Goal: Task Accomplishment & Management: Manage account settings

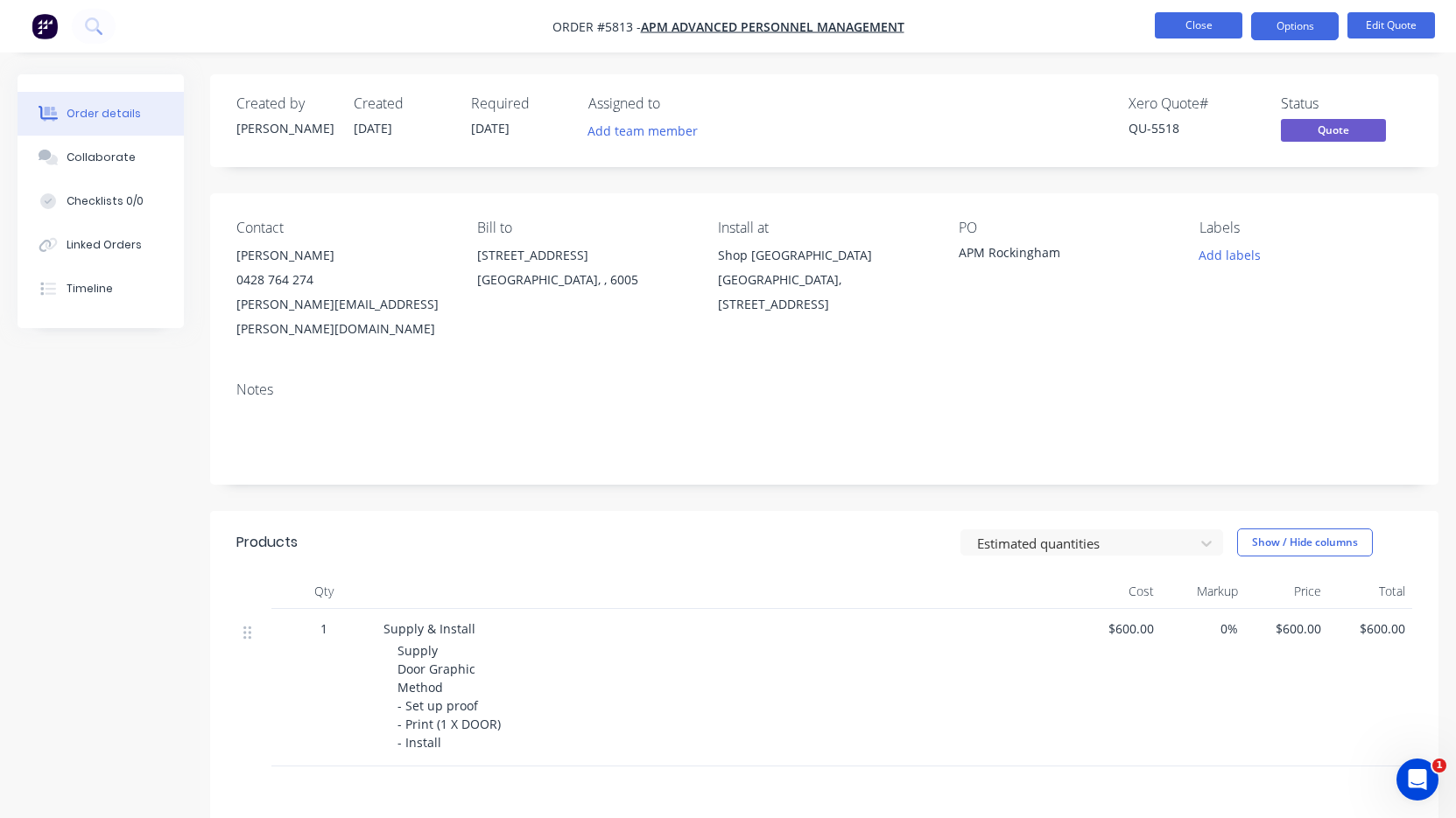
click at [1209, 36] on button "Close" at bounding box center [1198, 26] width 88 height 27
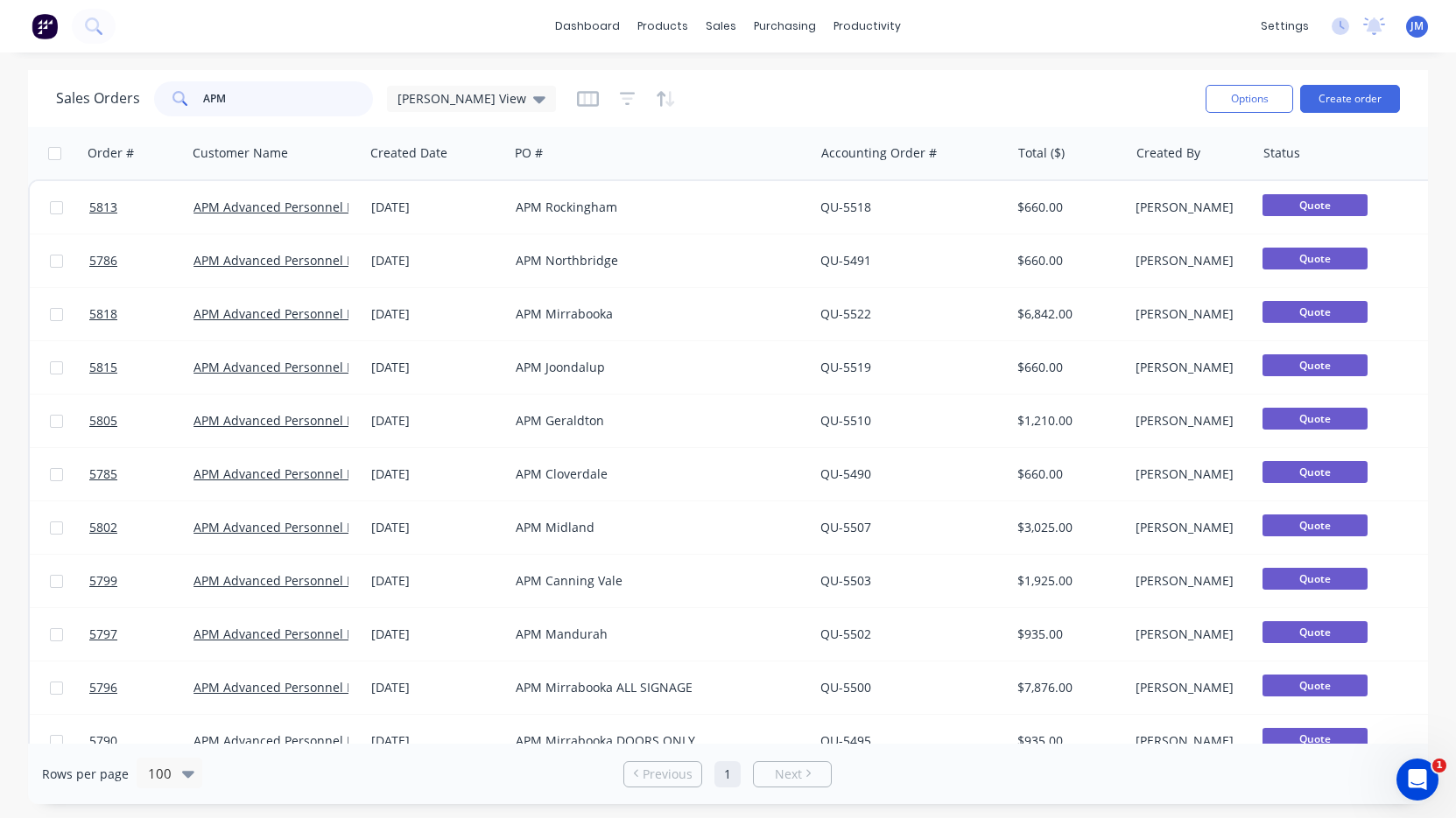
click at [362, 90] on input "APM" at bounding box center [288, 98] width 170 height 35
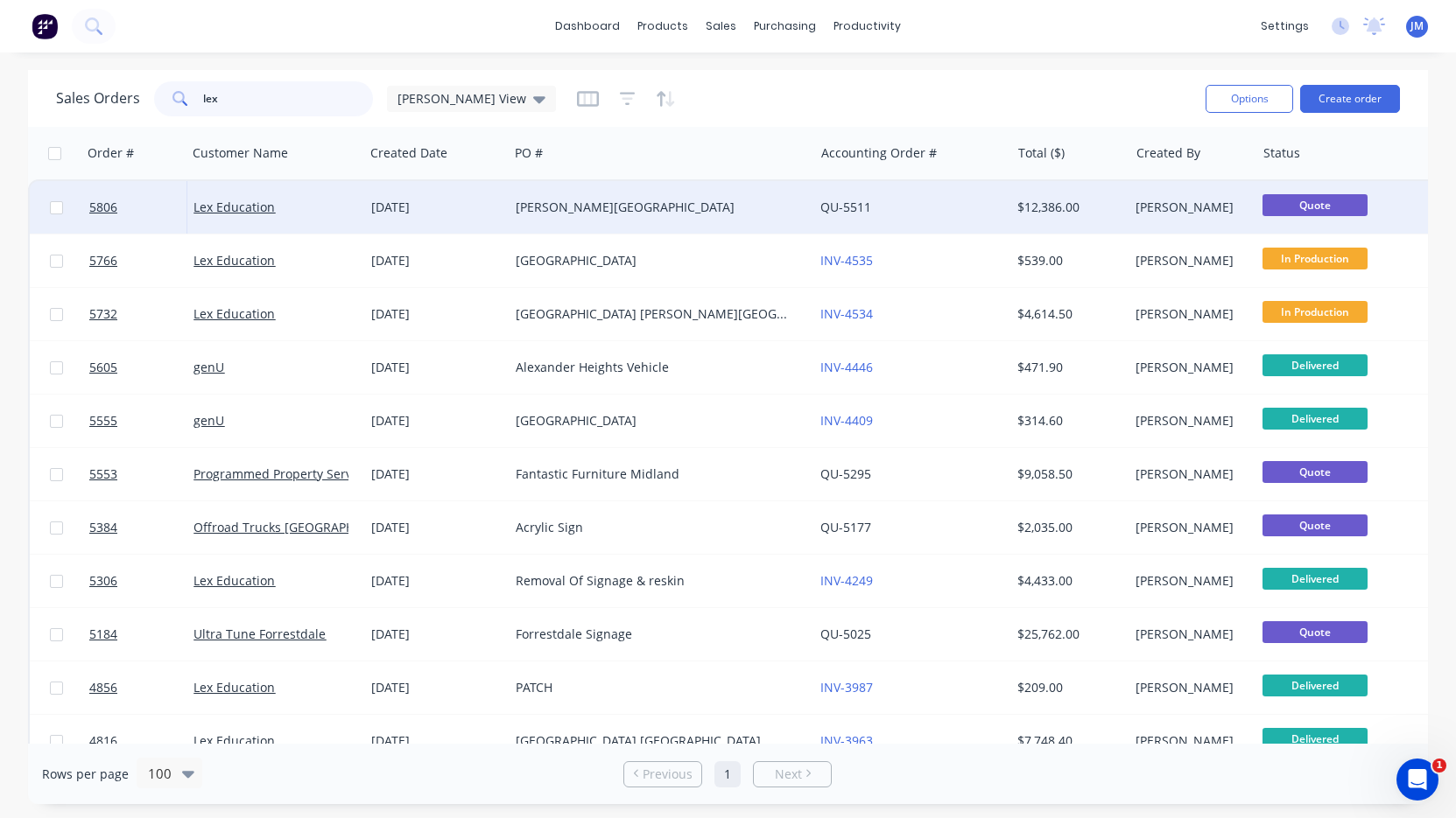
type input "lex"
click at [334, 213] on div "Lex Education" at bounding box center [270, 208] width 155 height 17
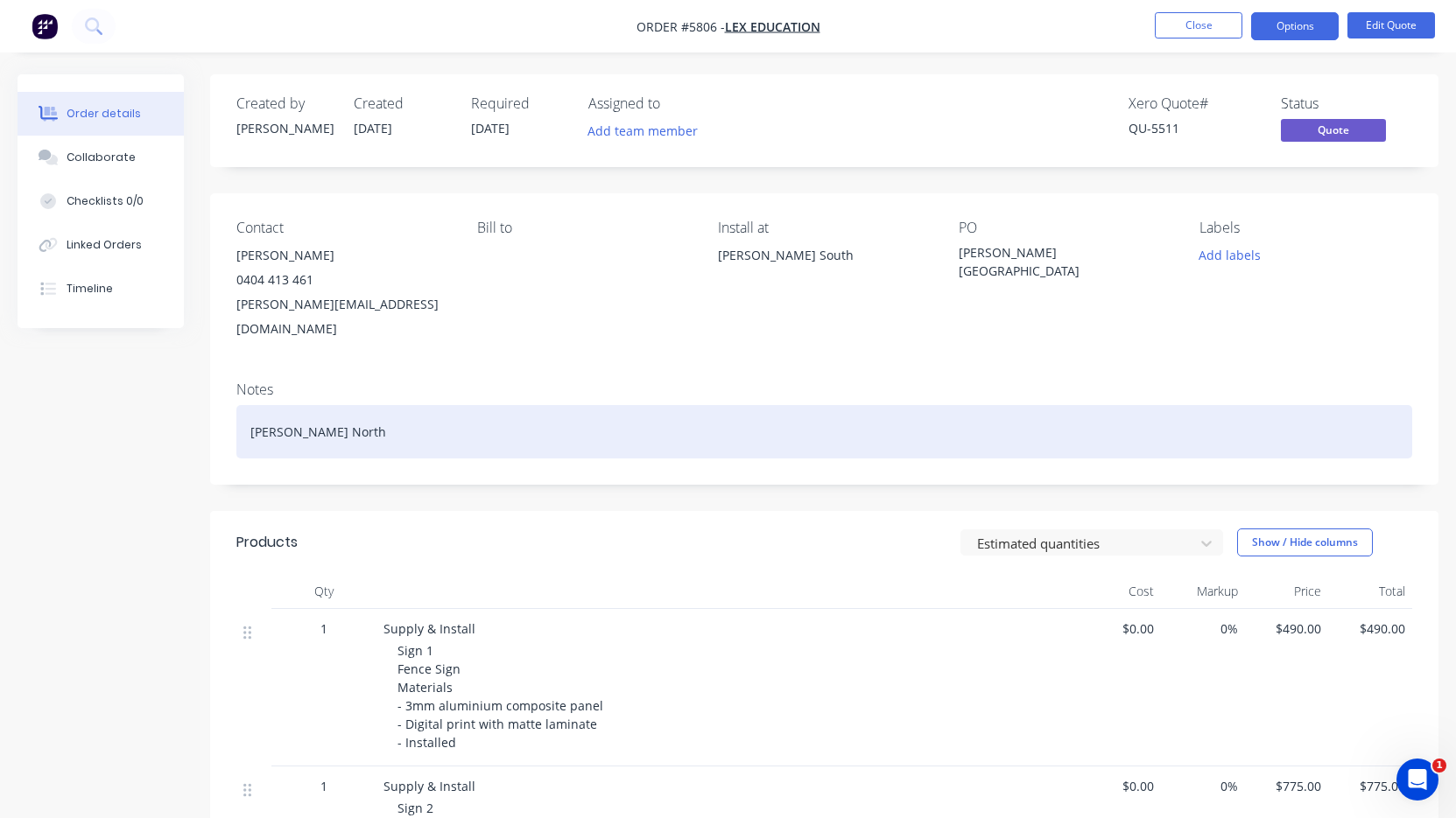
click at [385, 409] on div "[PERSON_NAME] North" at bounding box center [824, 432] width 1175 height 53
click at [320, 410] on div "[PERSON_NAME] North" at bounding box center [824, 432] width 1175 height 53
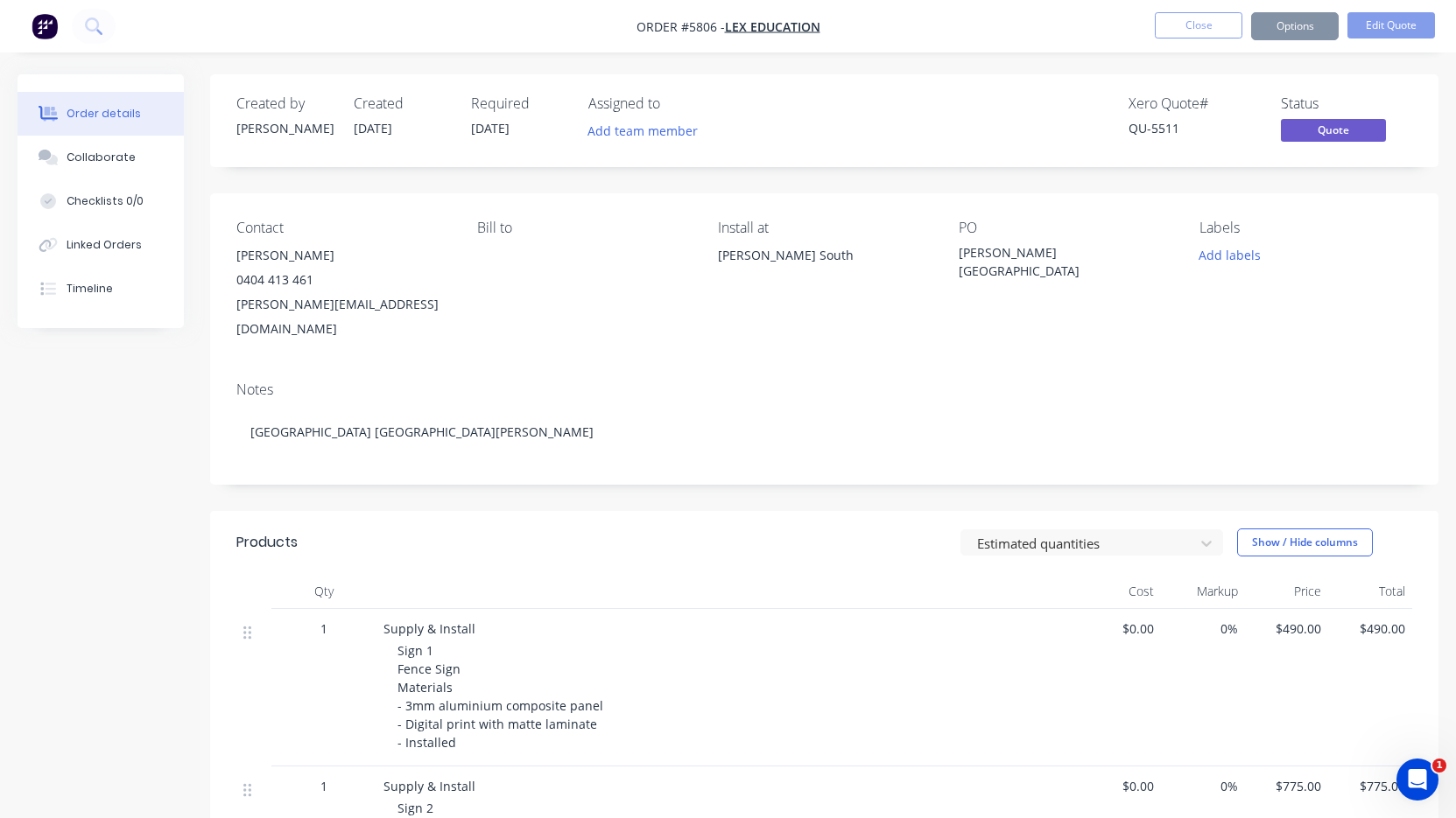
click at [742, 644] on div "Sign 1 Fence Sign Materials - 3mm aluminium composite panel - Digital print wit…" at bounding box center [733, 697] width 672 height 110
click at [499, 134] on span "[DATE]" at bounding box center [490, 128] width 38 height 16
click at [1402, 27] on button "Edit Quote" at bounding box center [1391, 26] width 88 height 27
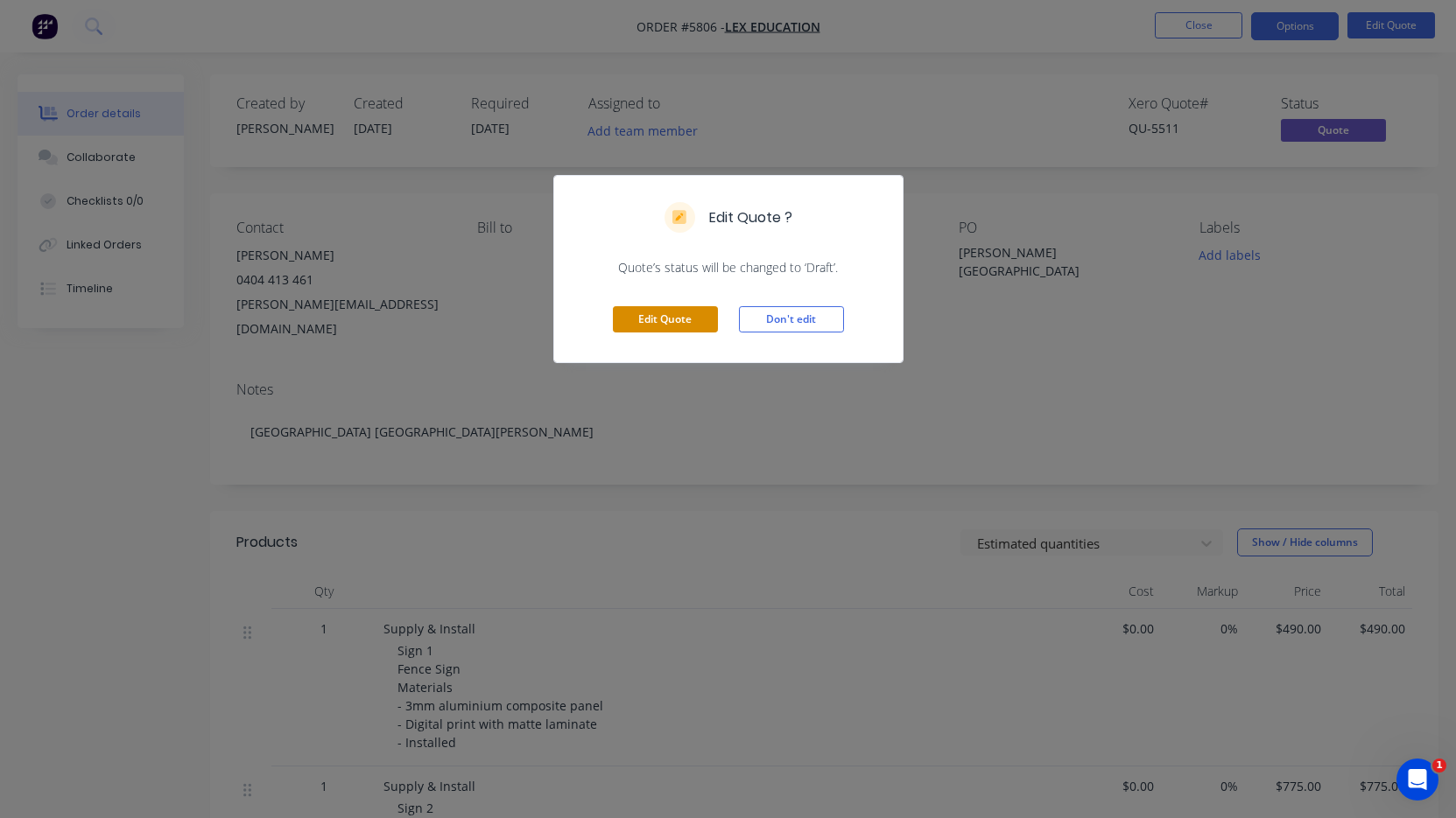
click at [662, 326] on button "Edit Quote" at bounding box center [665, 320] width 105 height 27
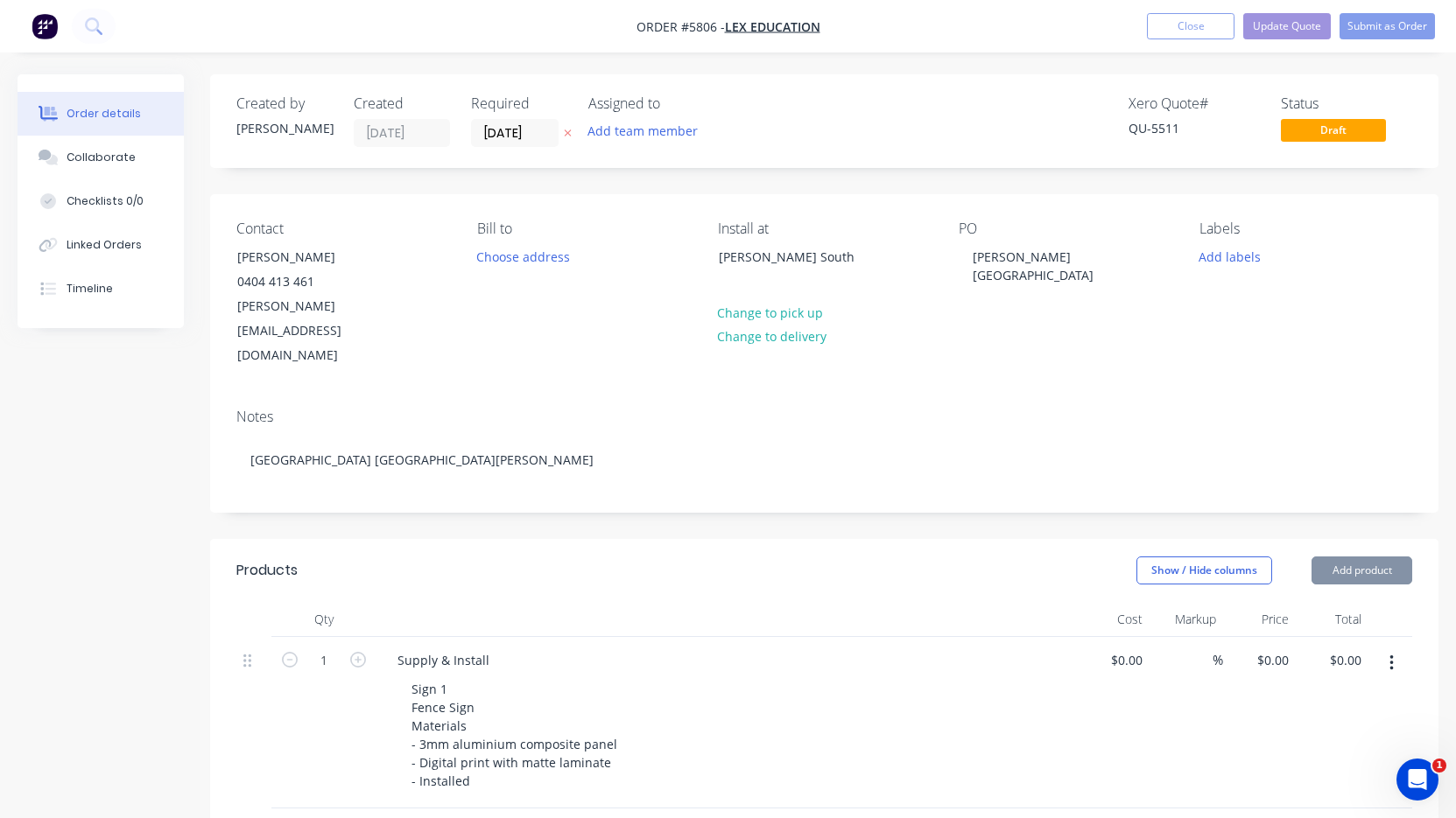
type input "$490.00"
type input "$775.00"
type input "$290.00"
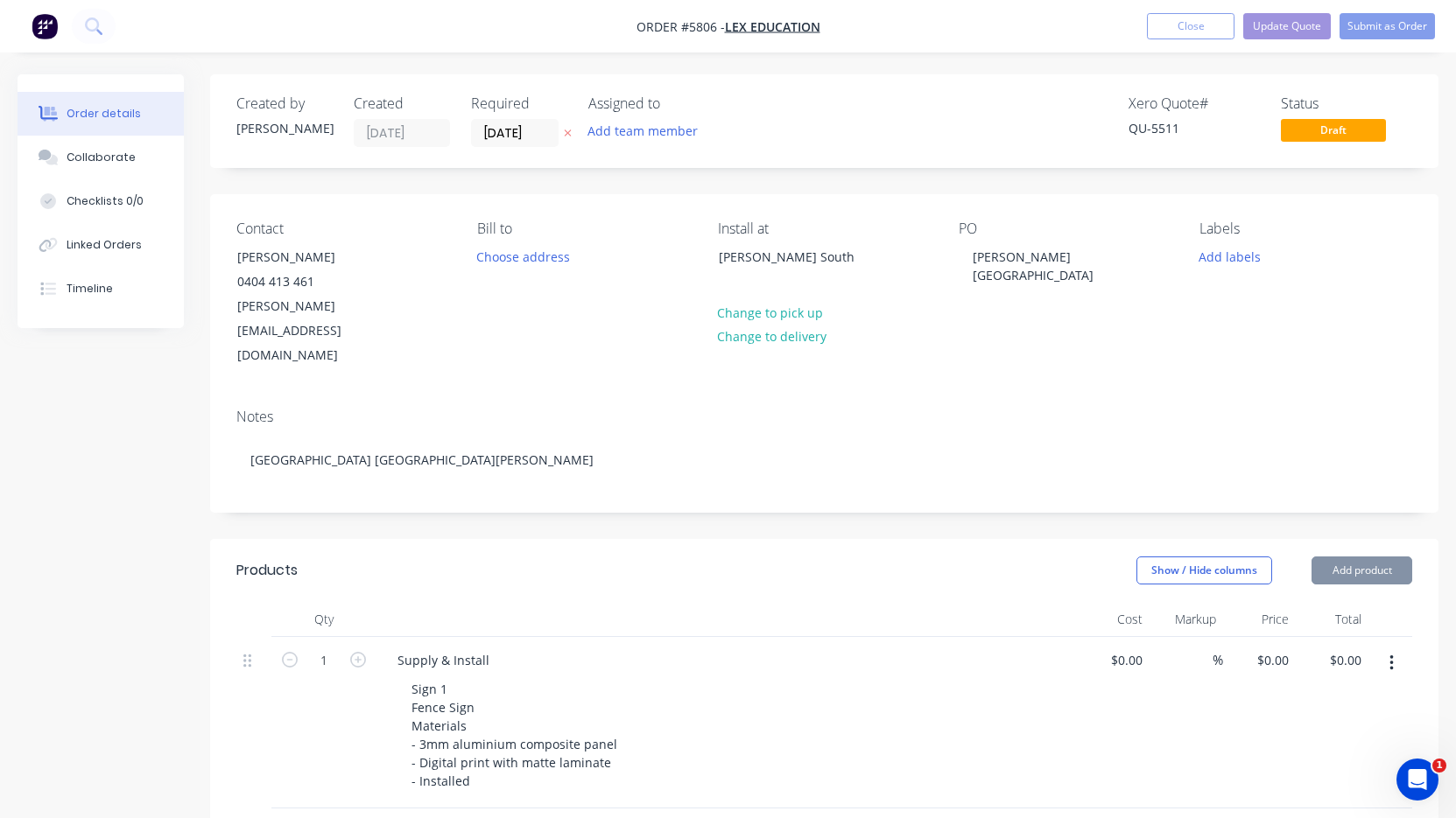
type input "$290.00"
type input "$2,030.00"
type input "$590.00"
type input "$2,575.00"
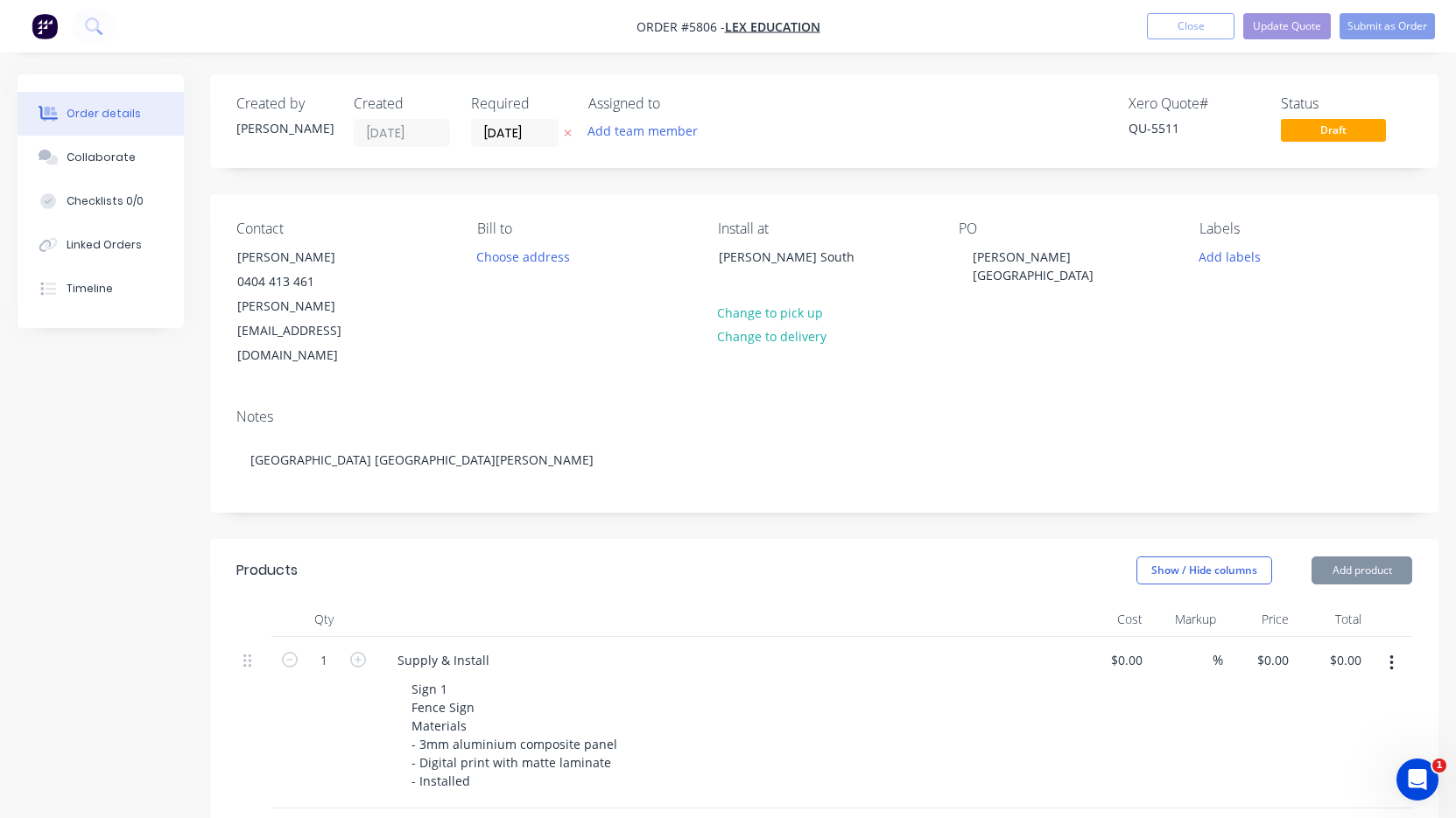
type input "$2,575.00"
type input "$3,450.00"
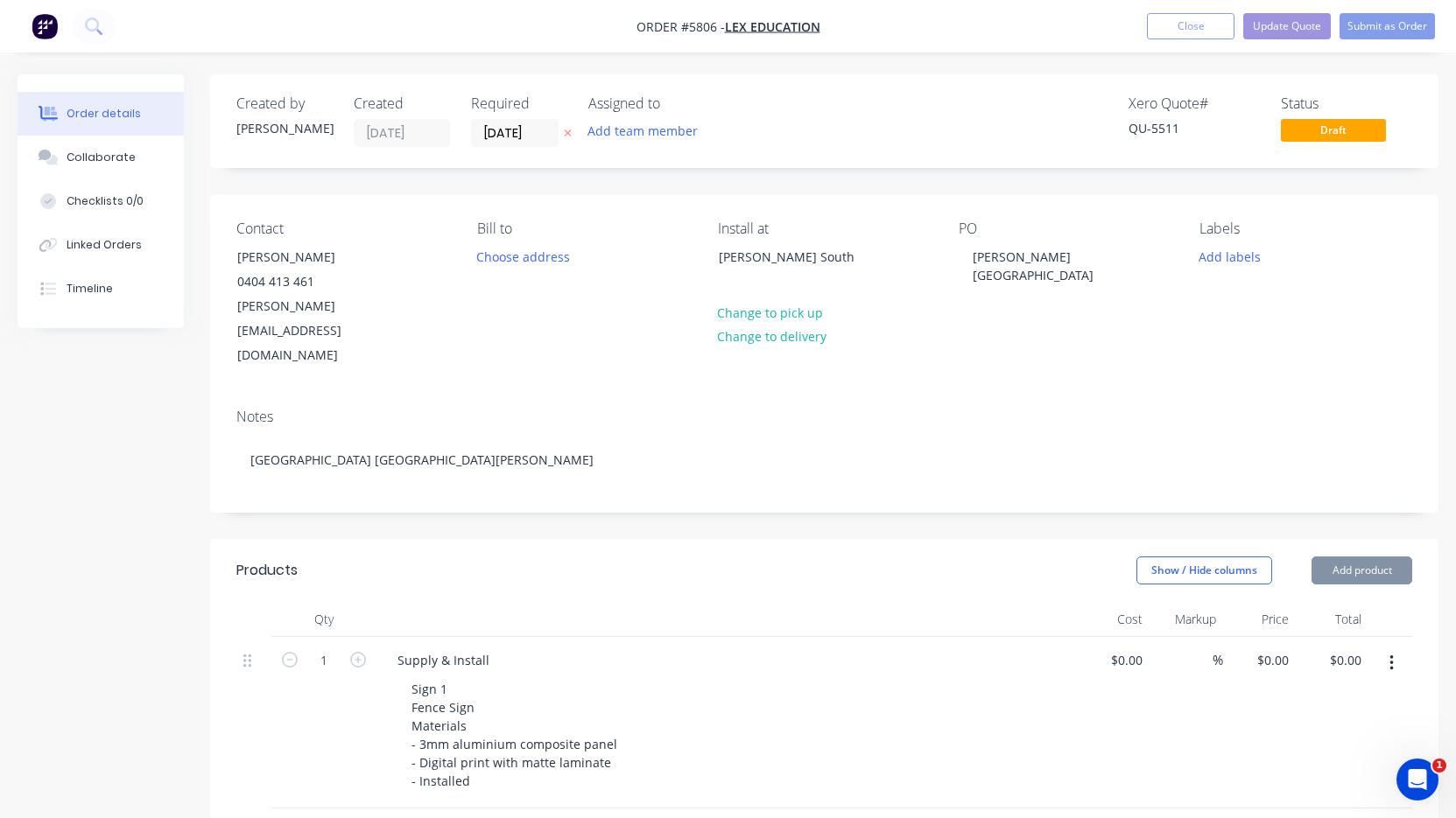
type input "$1,350.00"
click at [508, 135] on input "[DATE]" at bounding box center [514, 133] width 86 height 27
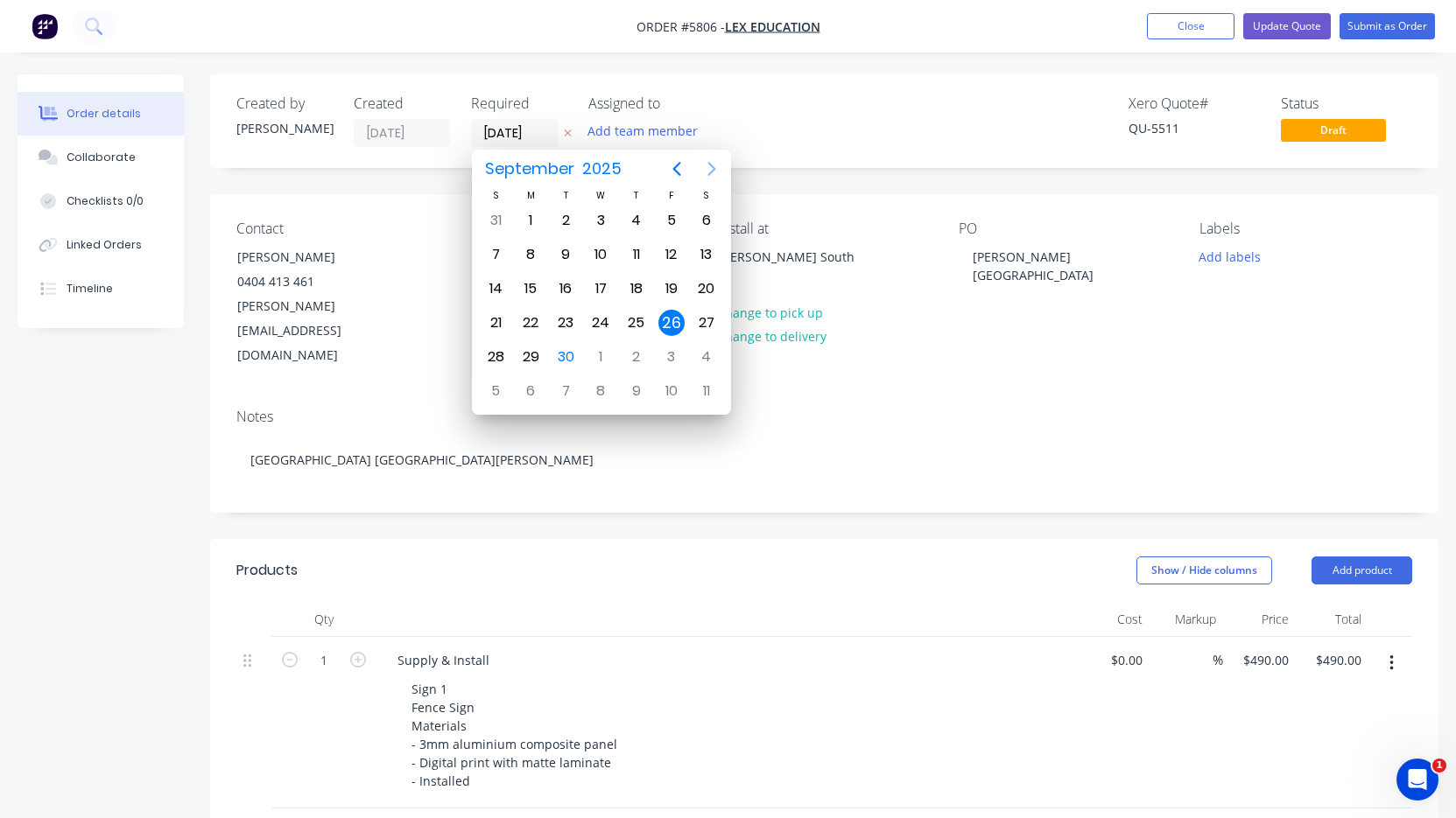
click at [716, 172] on icon "Next page" at bounding box center [711, 169] width 21 height 21
click at [669, 329] on div "24" at bounding box center [671, 323] width 27 height 27
type input "[DATE]"
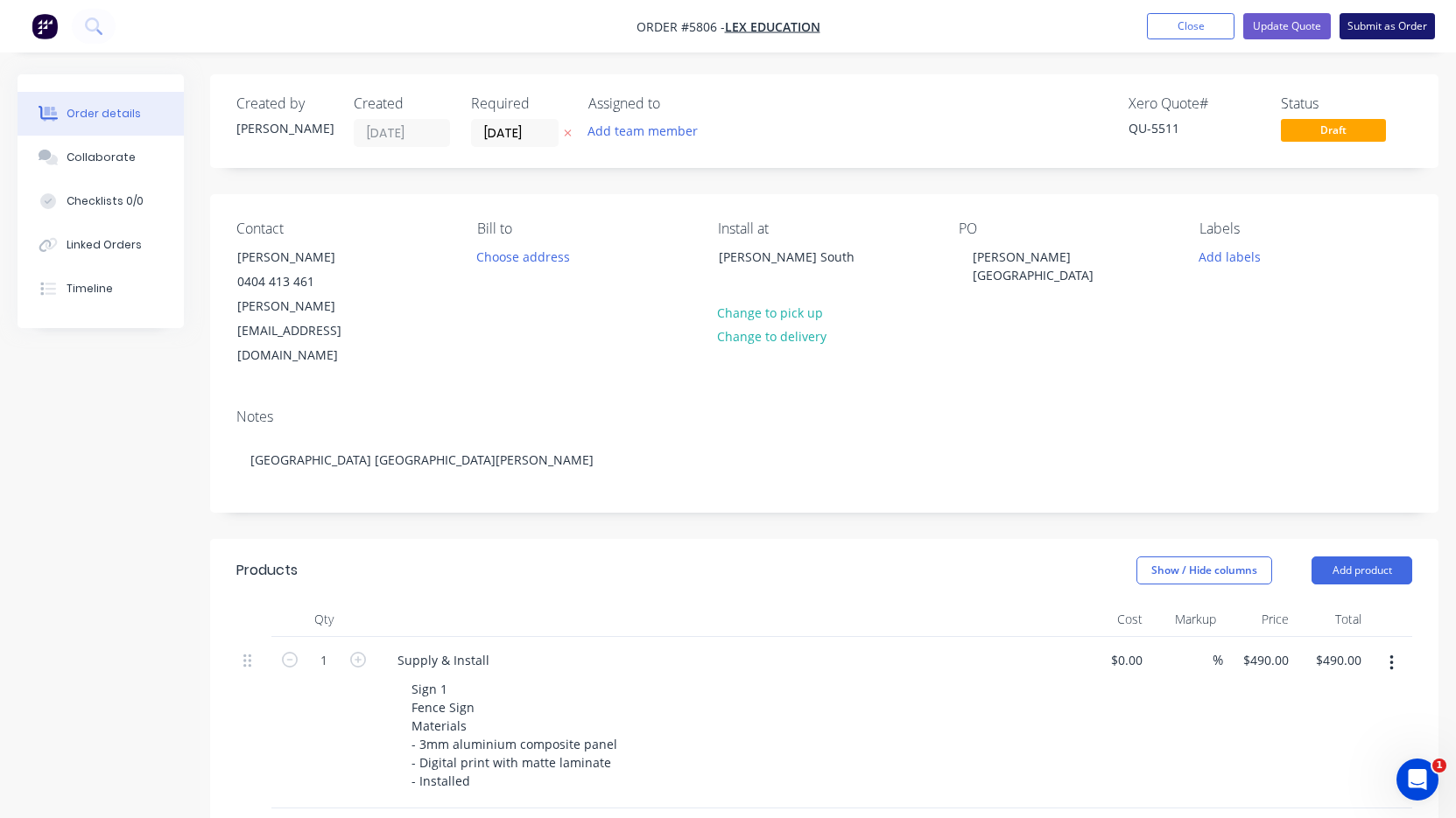
click at [1372, 33] on button "Submit as Order" at bounding box center [1386, 27] width 95 height 27
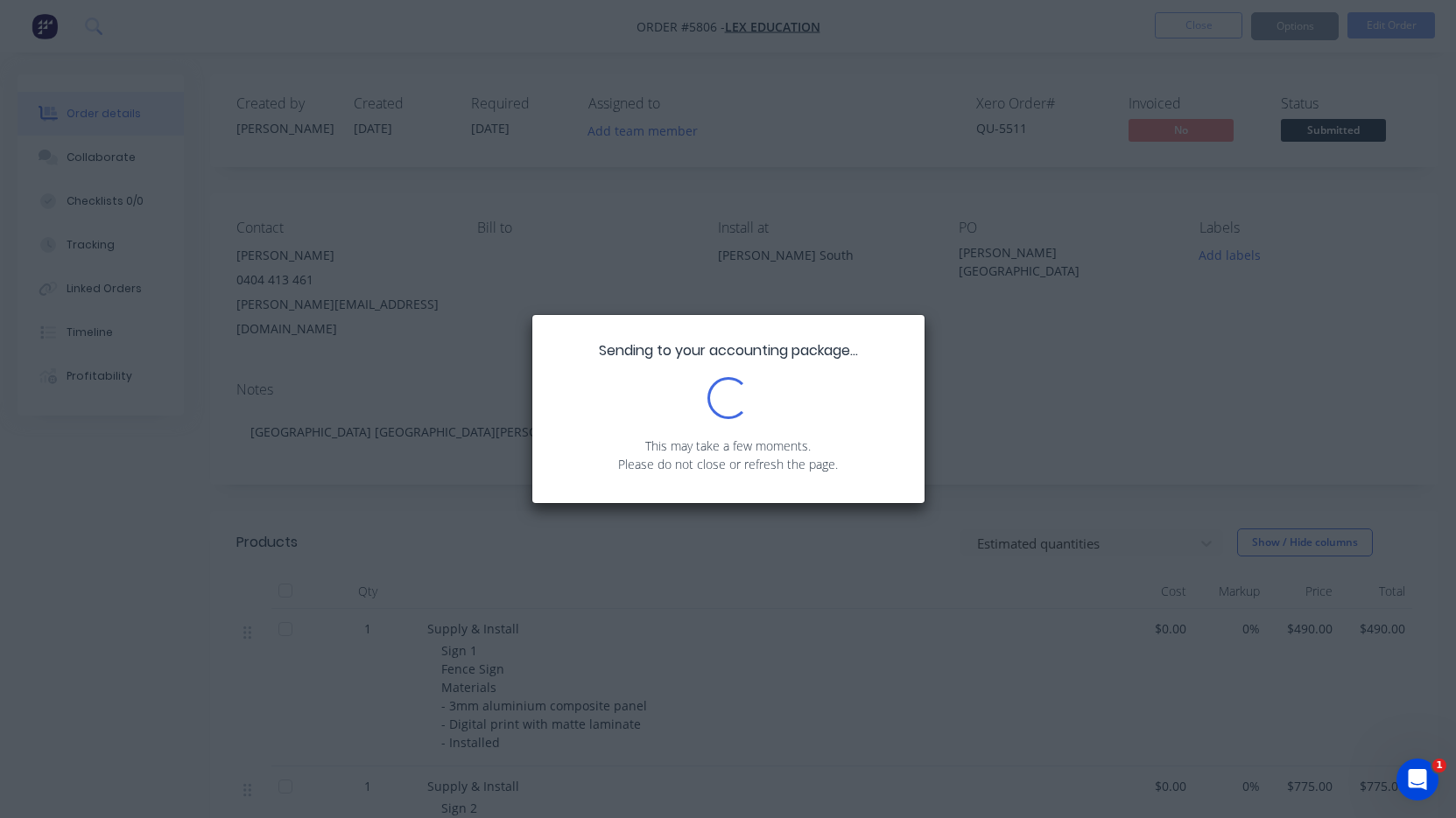
click at [1366, 133] on div "Sending to your accounting package... Loading... This may take a few moments. P…" at bounding box center [728, 409] width 1456 height 818
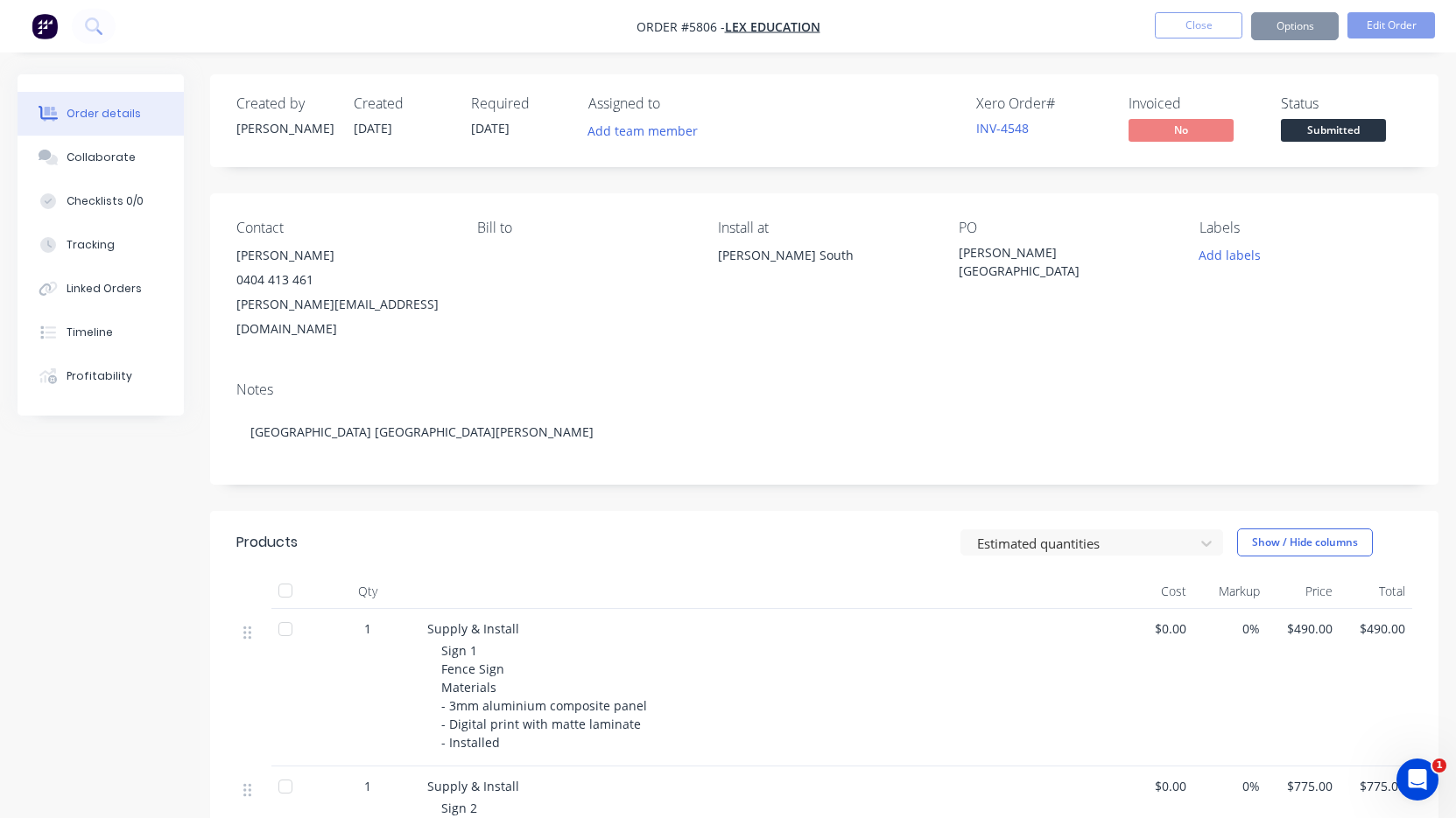
click at [1348, 131] on span "Submitted" at bounding box center [1333, 130] width 105 height 22
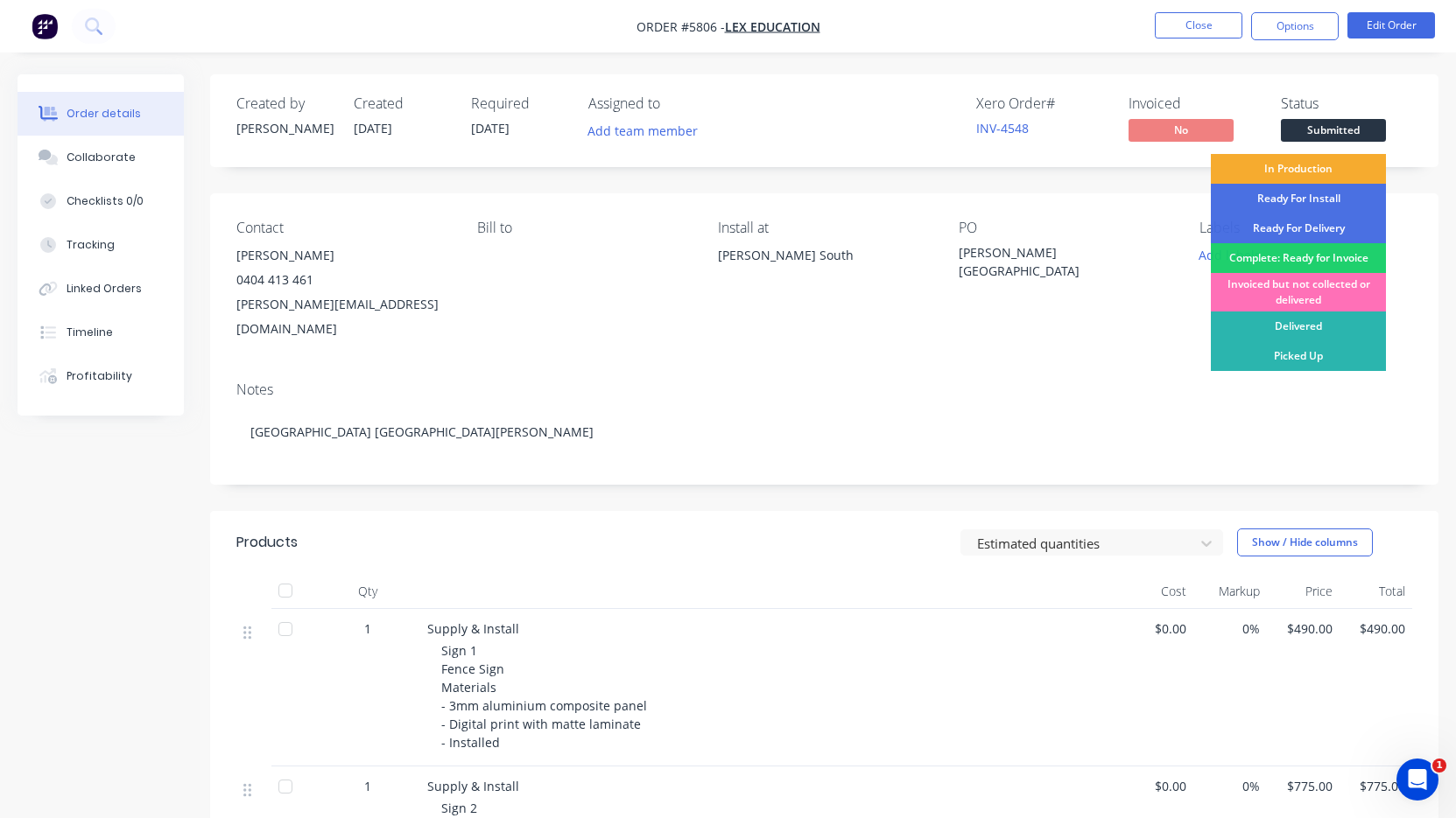
click at [1323, 171] on div "In Production" at bounding box center [1298, 169] width 175 height 30
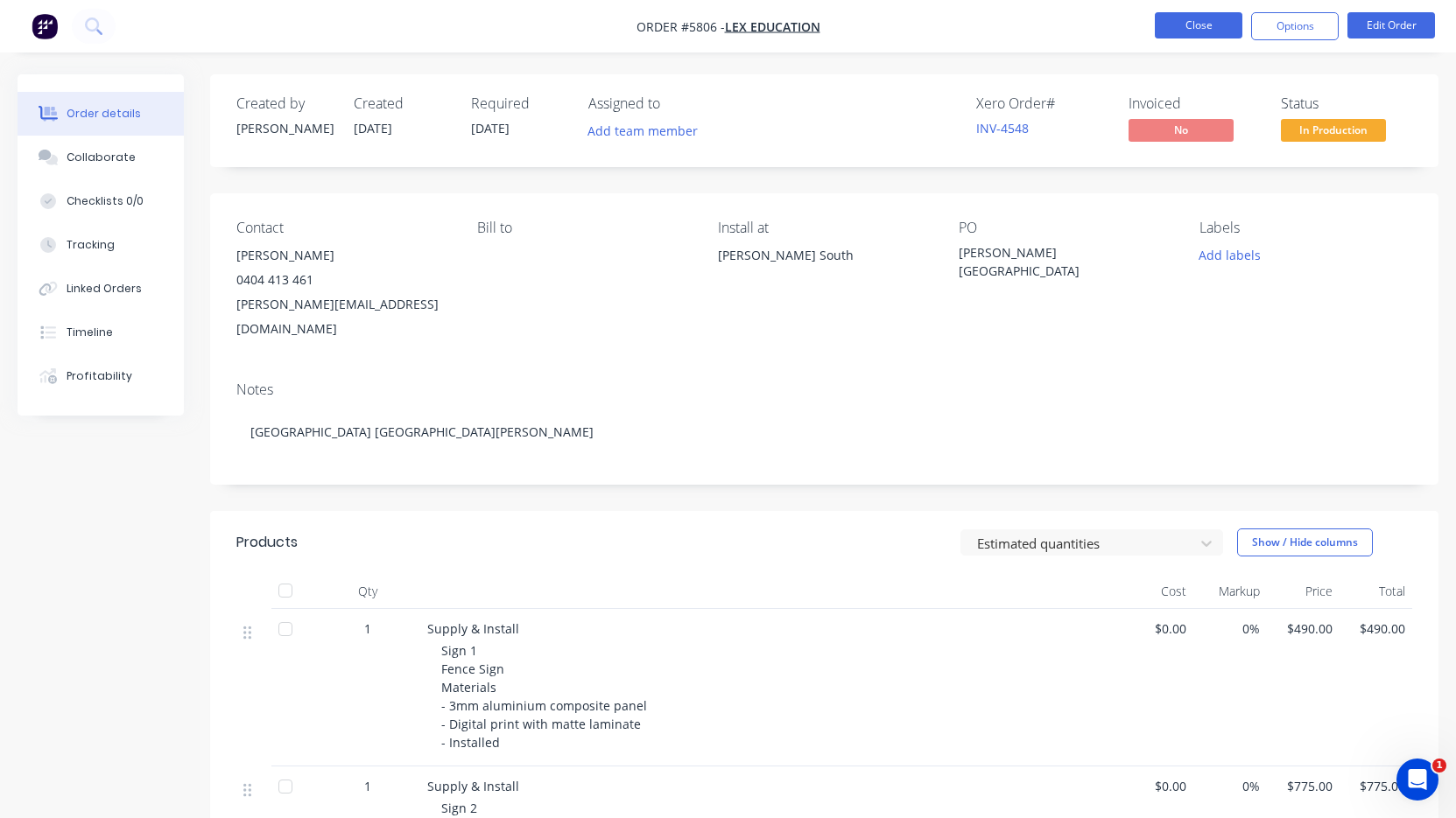
click at [1187, 30] on button "Close" at bounding box center [1198, 26] width 88 height 27
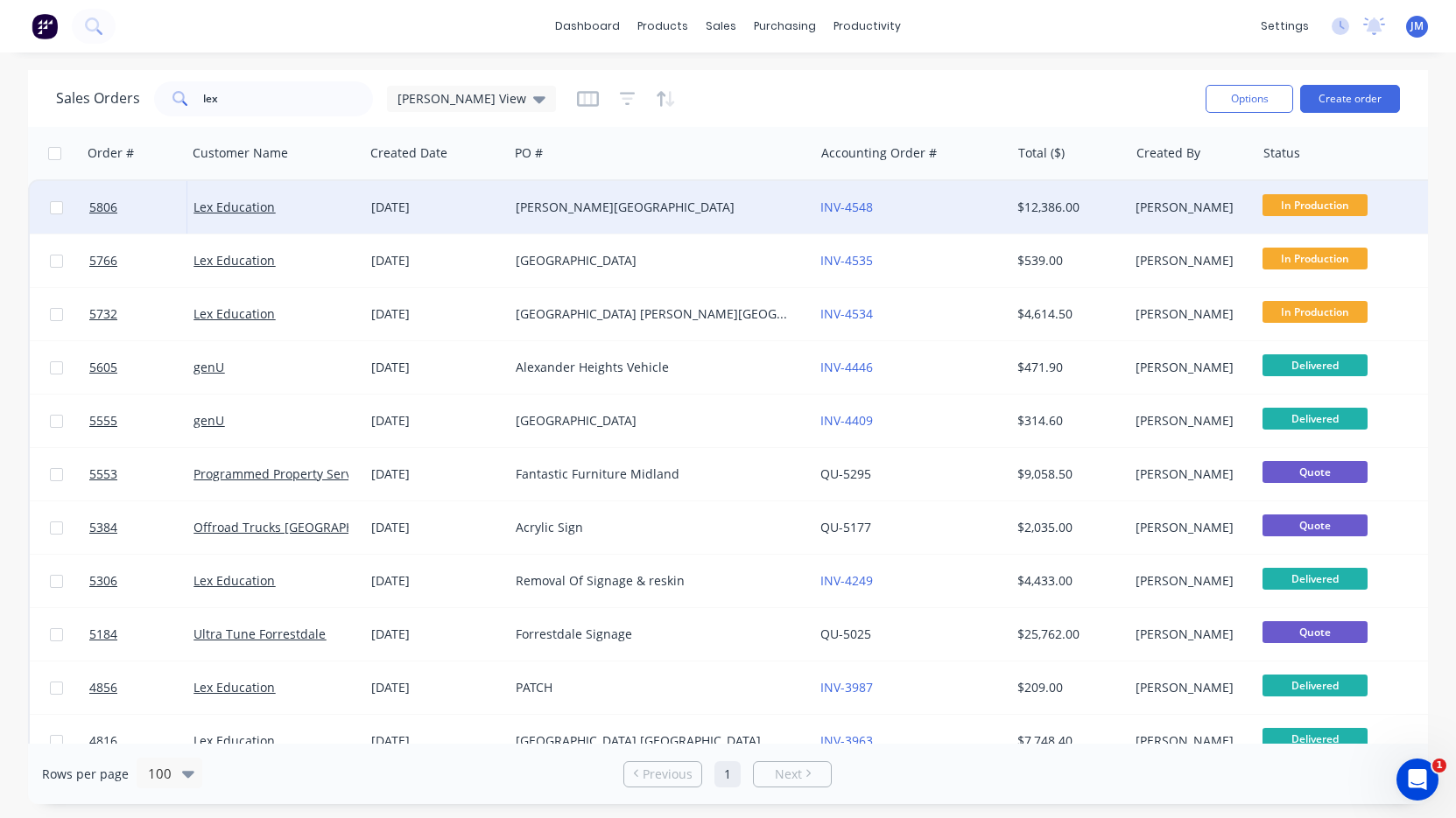
click at [588, 212] on div "[PERSON_NAME][GEOGRAPHIC_DATA]" at bounding box center [653, 208] width 276 height 17
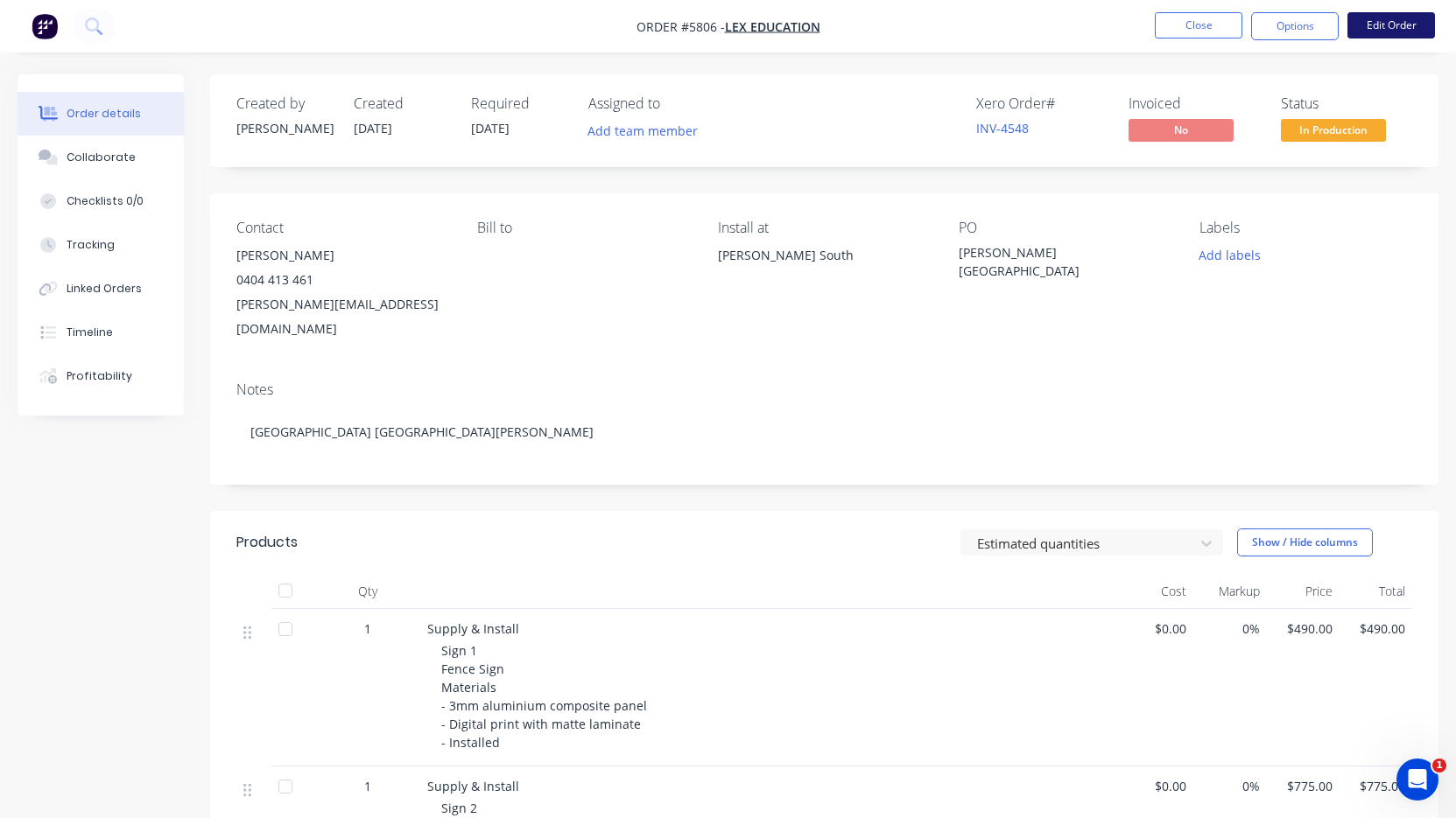
click at [1387, 26] on button "Edit Order" at bounding box center [1391, 26] width 88 height 27
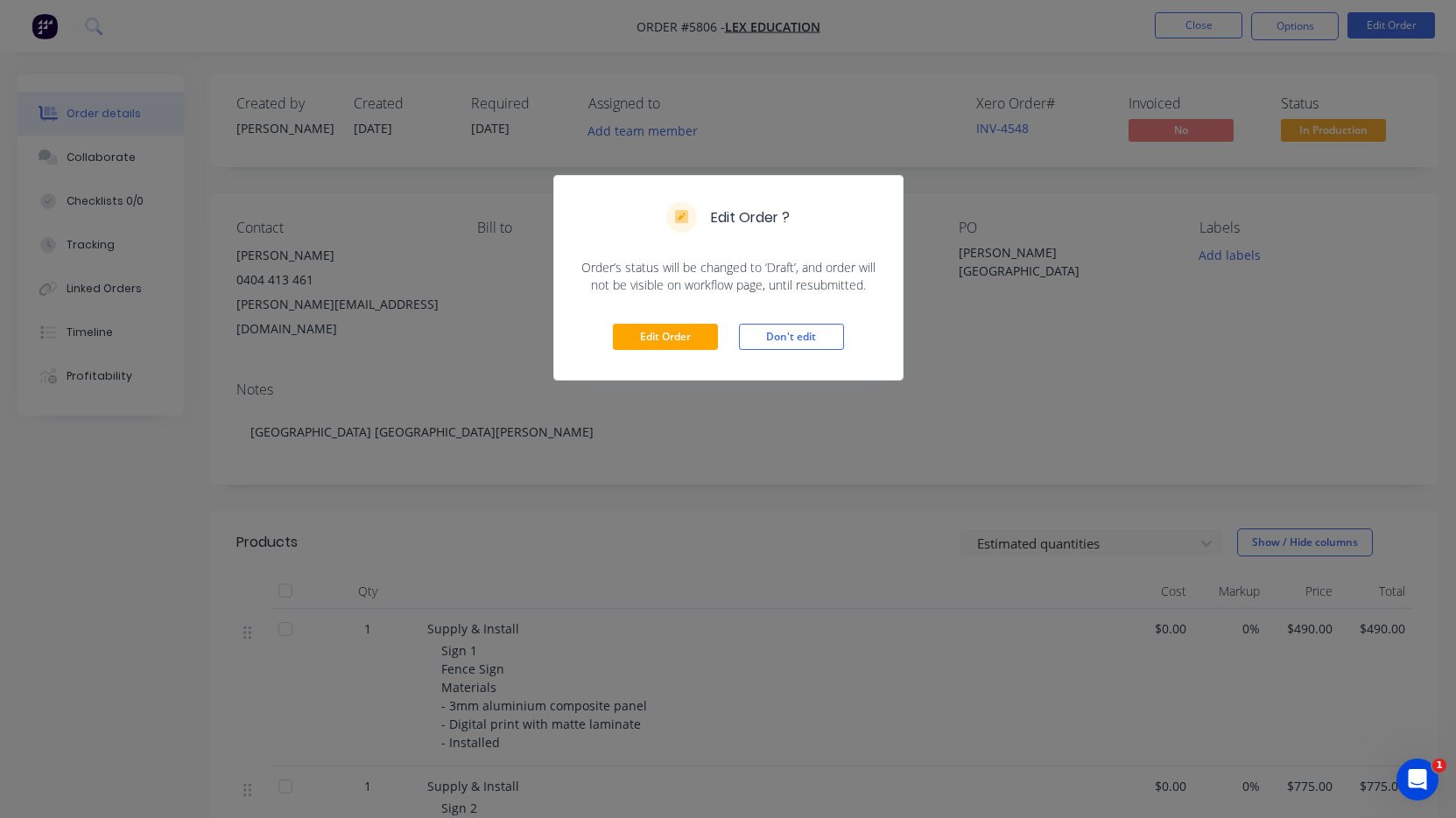
click at [702, 350] on div "Edit Order Don't edit" at bounding box center [728, 337] width 349 height 86
click at [703, 332] on button "Edit Order" at bounding box center [665, 337] width 105 height 27
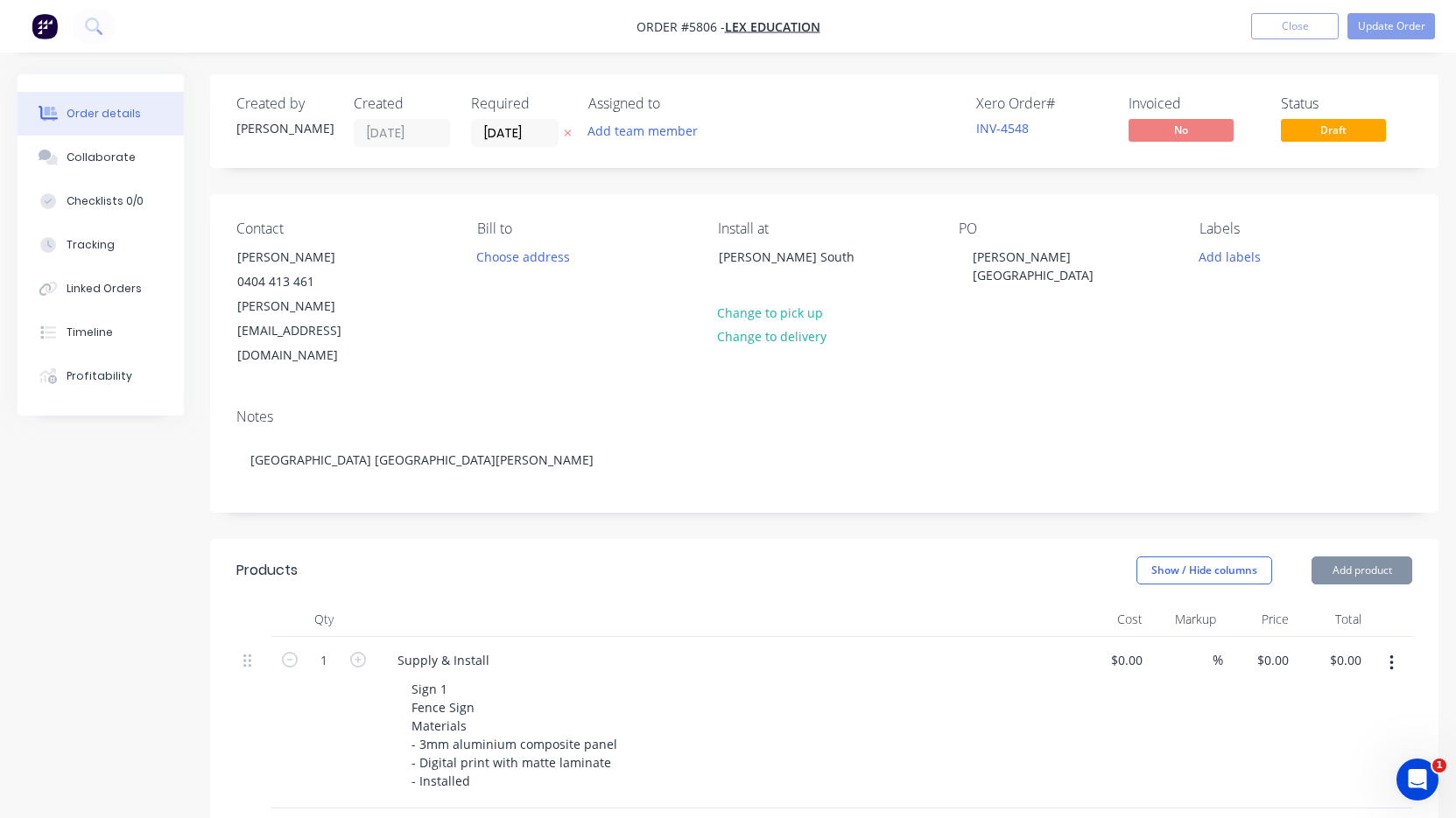
type input "$490.00"
type input "$775.00"
type input "$290.00"
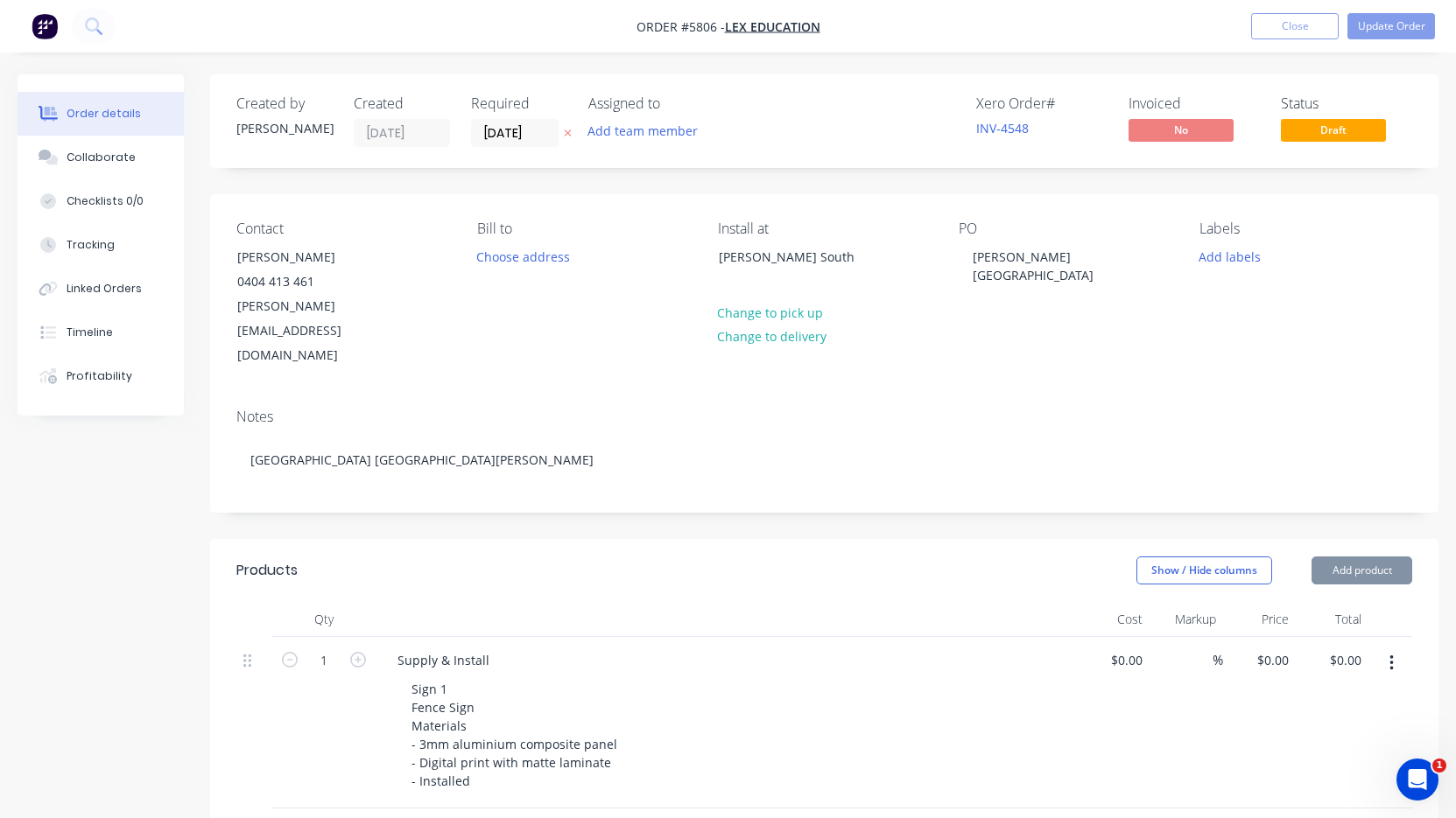
type input "$290.00"
type input "$2,030.00"
type input "$590.00"
type input "$2,575.00"
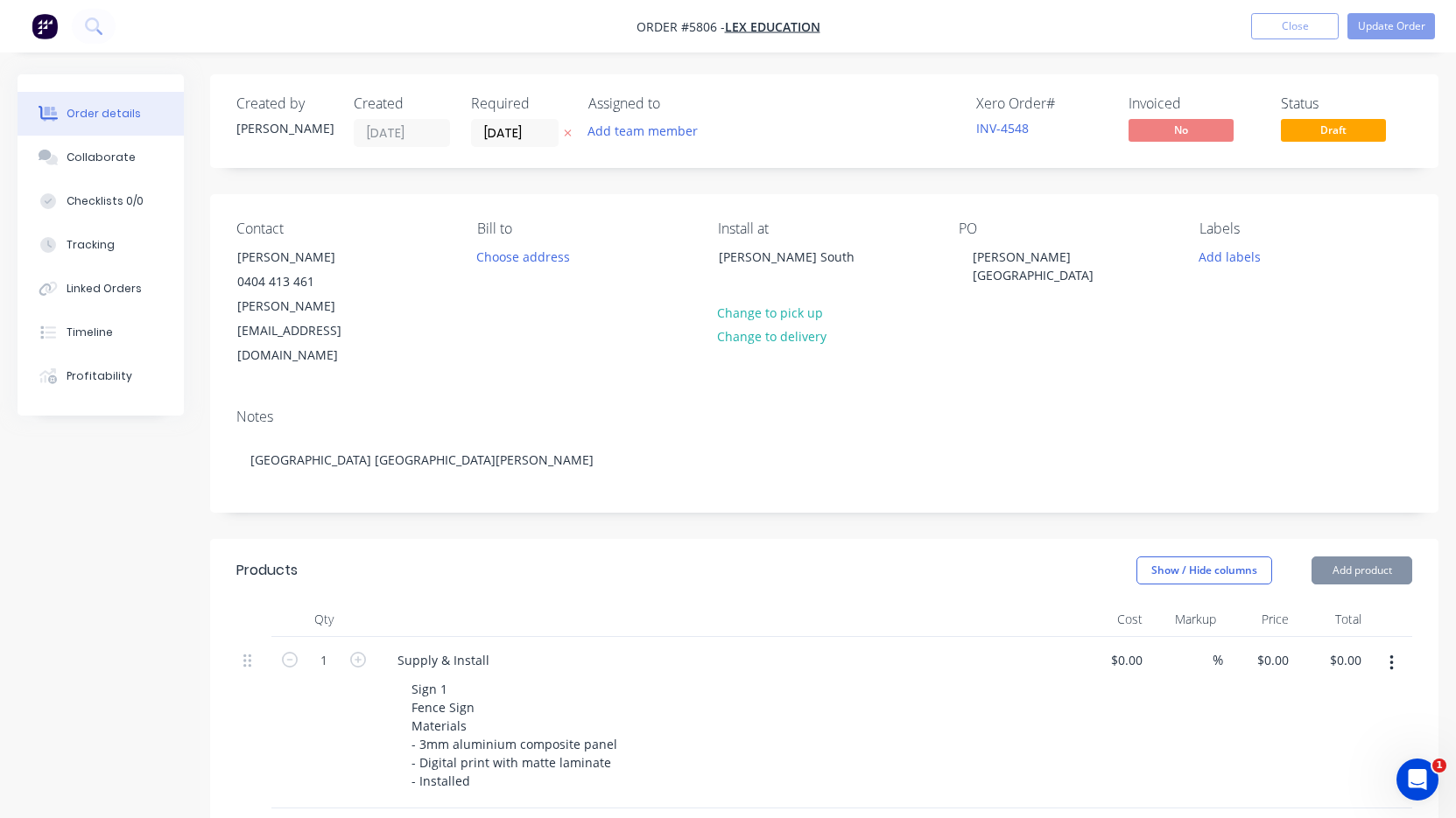
type input "$2,575.00"
type input "$3,450.00"
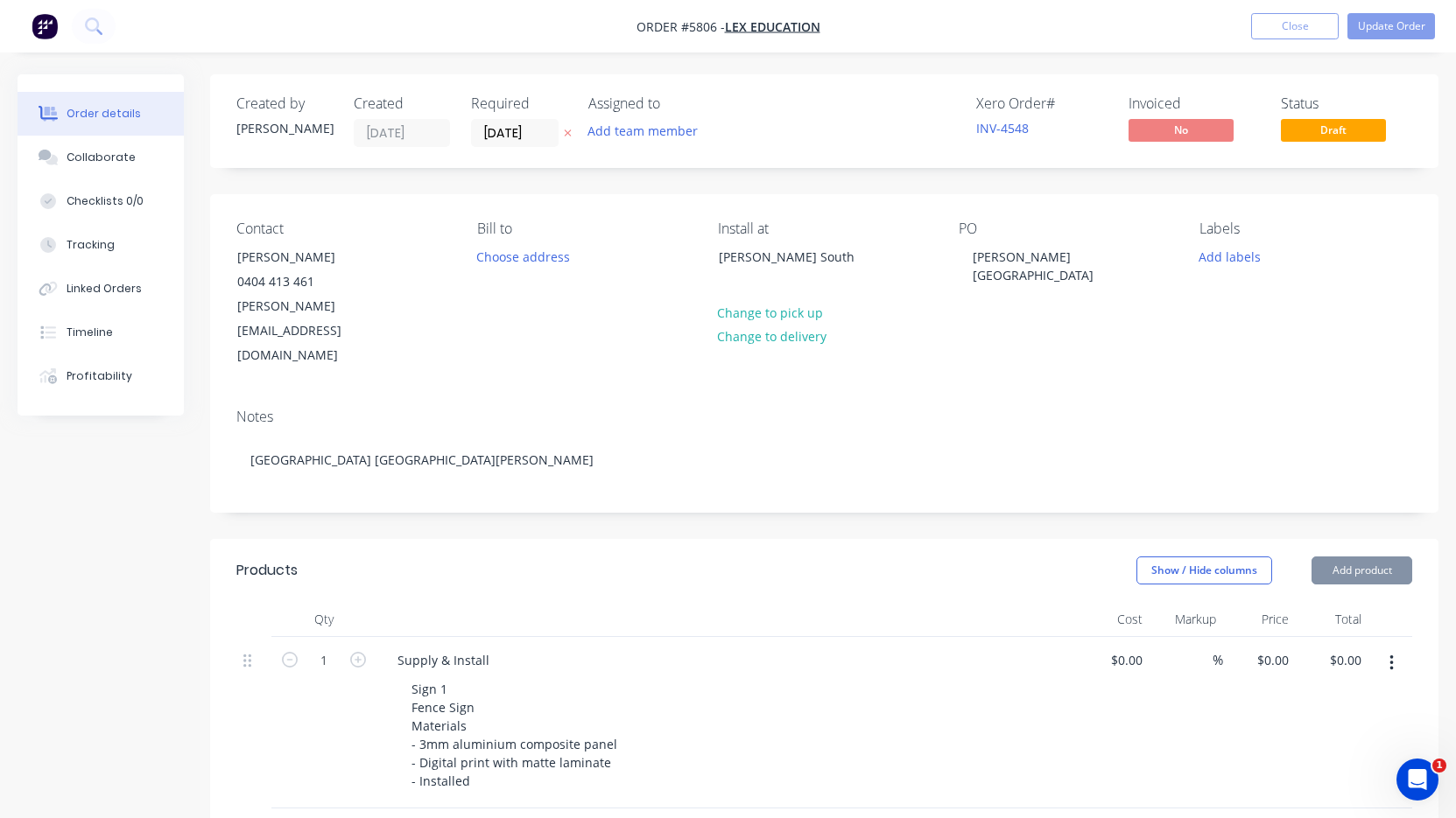
type input "$1,350.00"
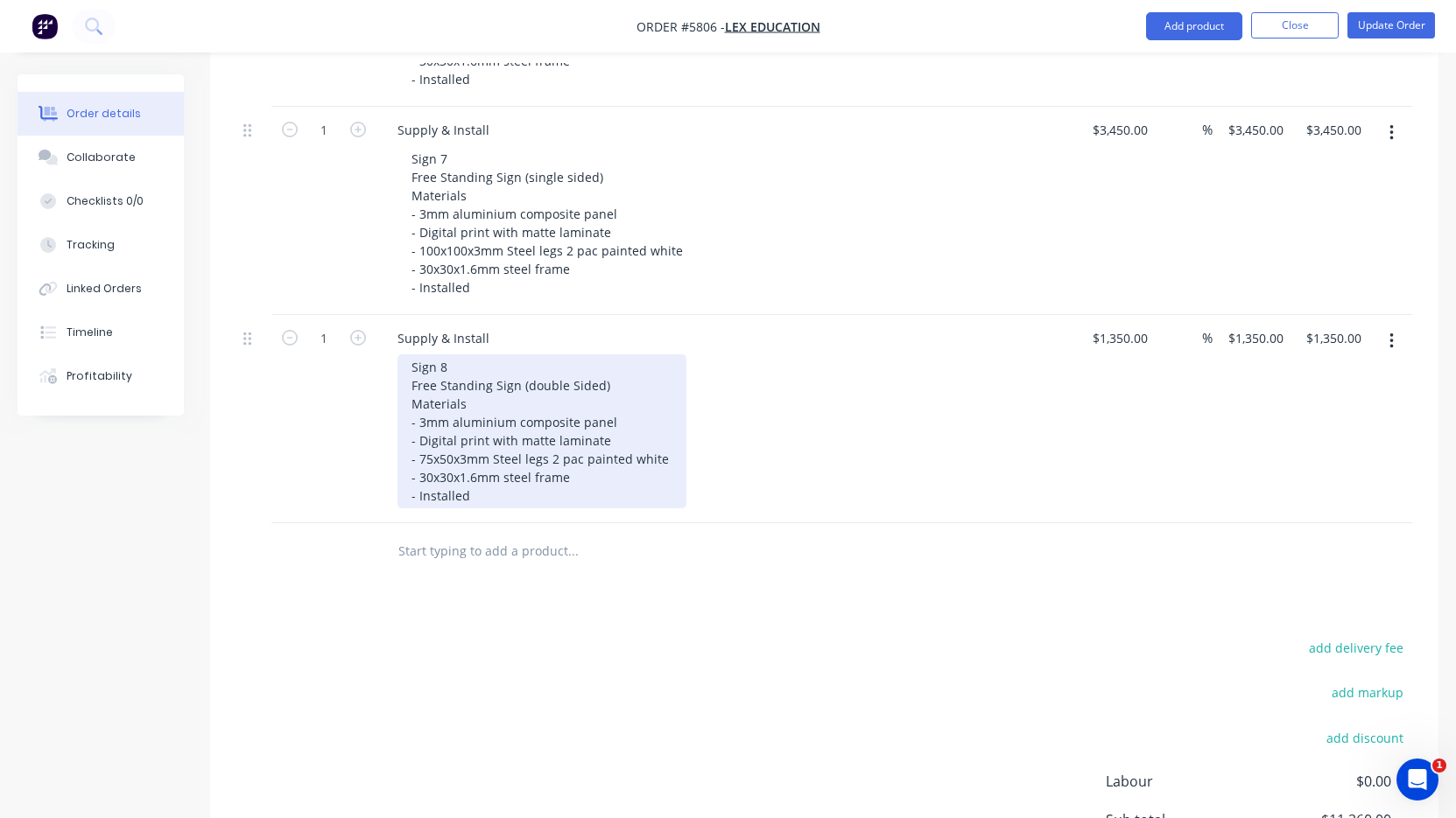
scroll to position [1384, 0]
drag, startPoint x: 566, startPoint y: 340, endPoint x: 524, endPoint y: 341, distance: 42.0
click at [524, 359] on div "Sign 8 Free Standing Sign (double Sided) Materials - 3mm aluminium composite pa…" at bounding box center [541, 436] width 289 height 154
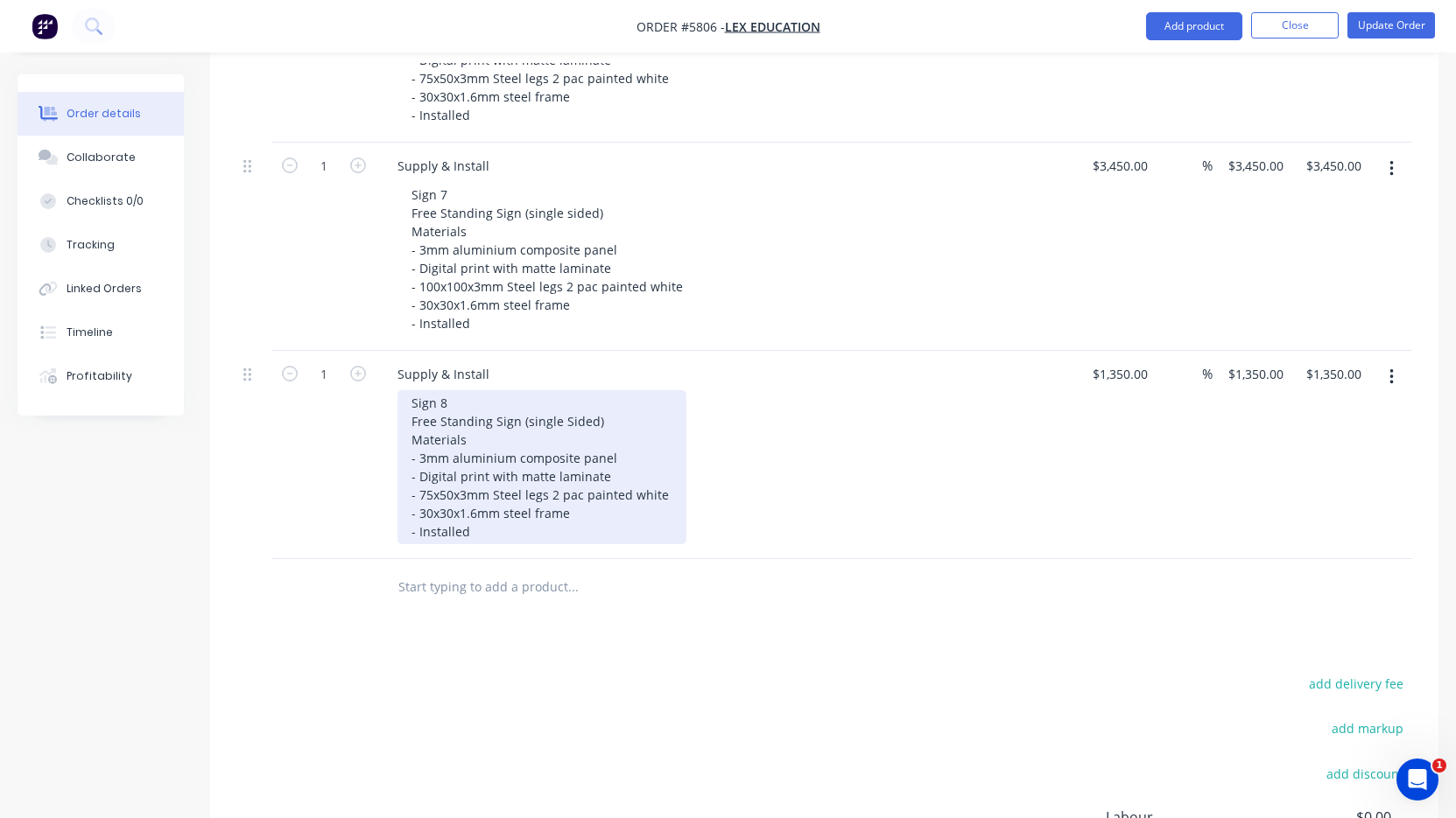
scroll to position [1351, 0]
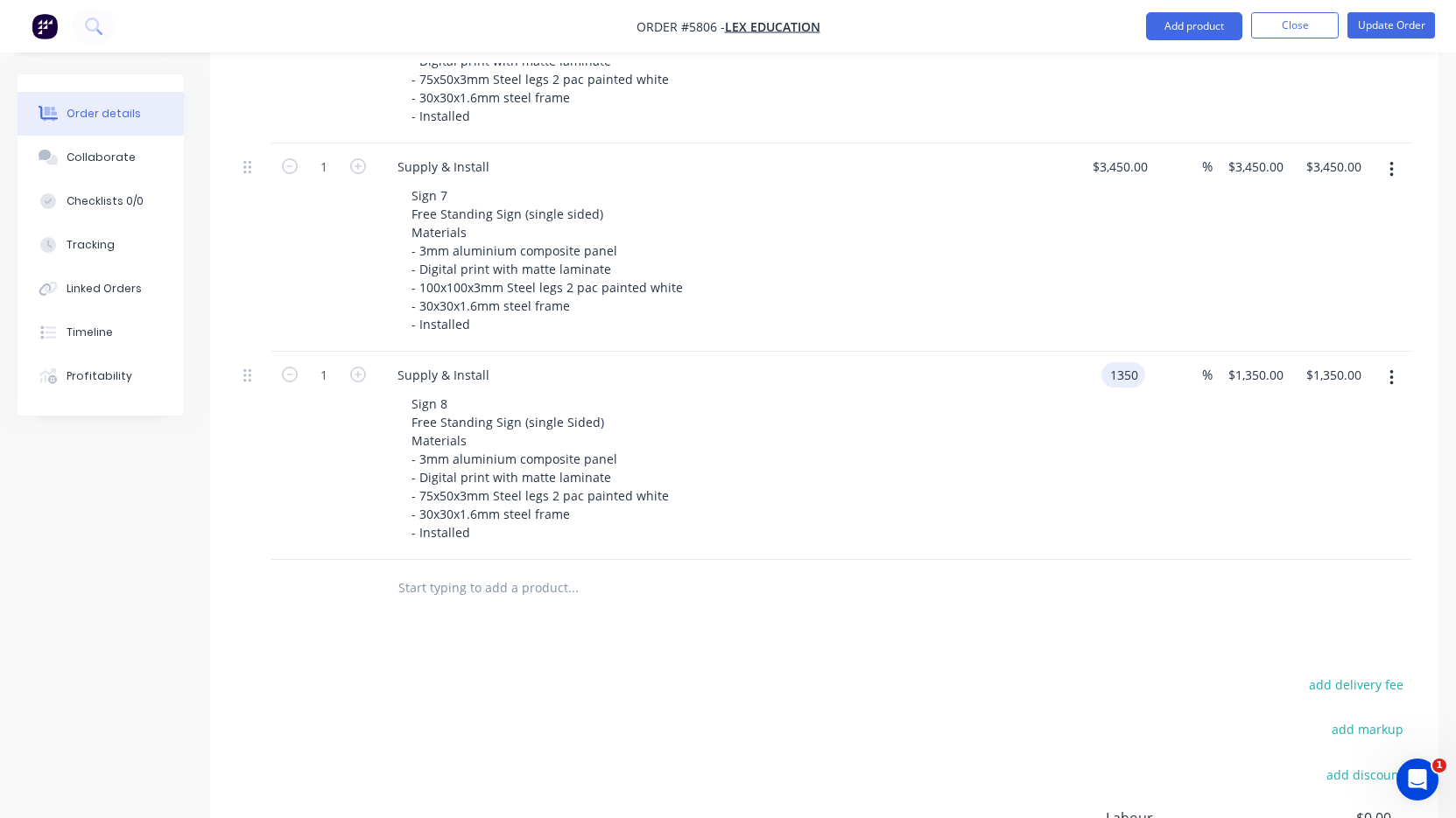
click at [1121, 363] on input "1350" at bounding box center [1127, 375] width 37 height 26
type input "$1,750.00"
click at [967, 480] on div "Sign 8 Free Standing Sign (single Sided) Materials - 3mm aluminium composite pa…" at bounding box center [733, 469] width 672 height 154
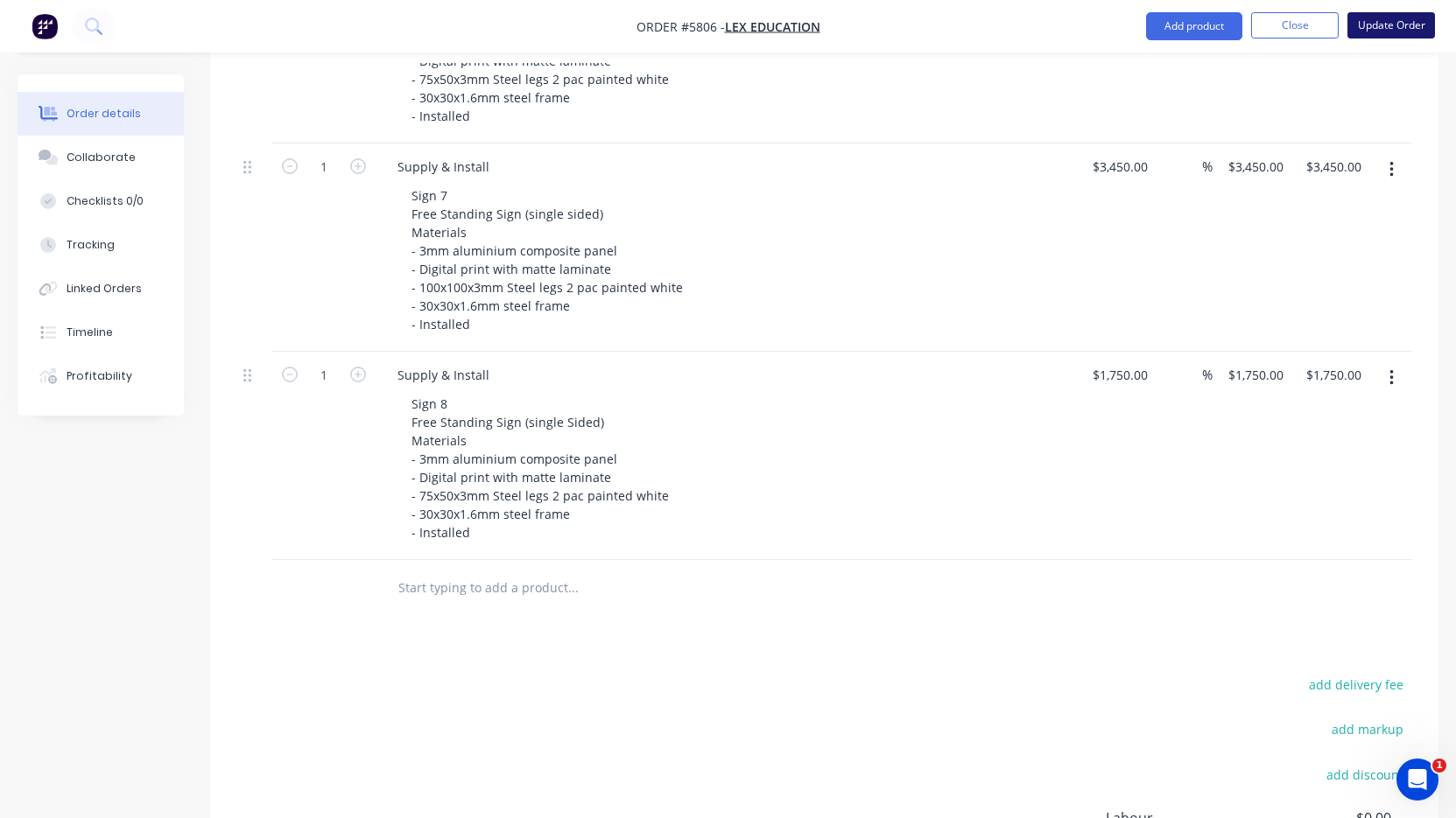
click at [1387, 32] on button "Update Order" at bounding box center [1391, 26] width 88 height 27
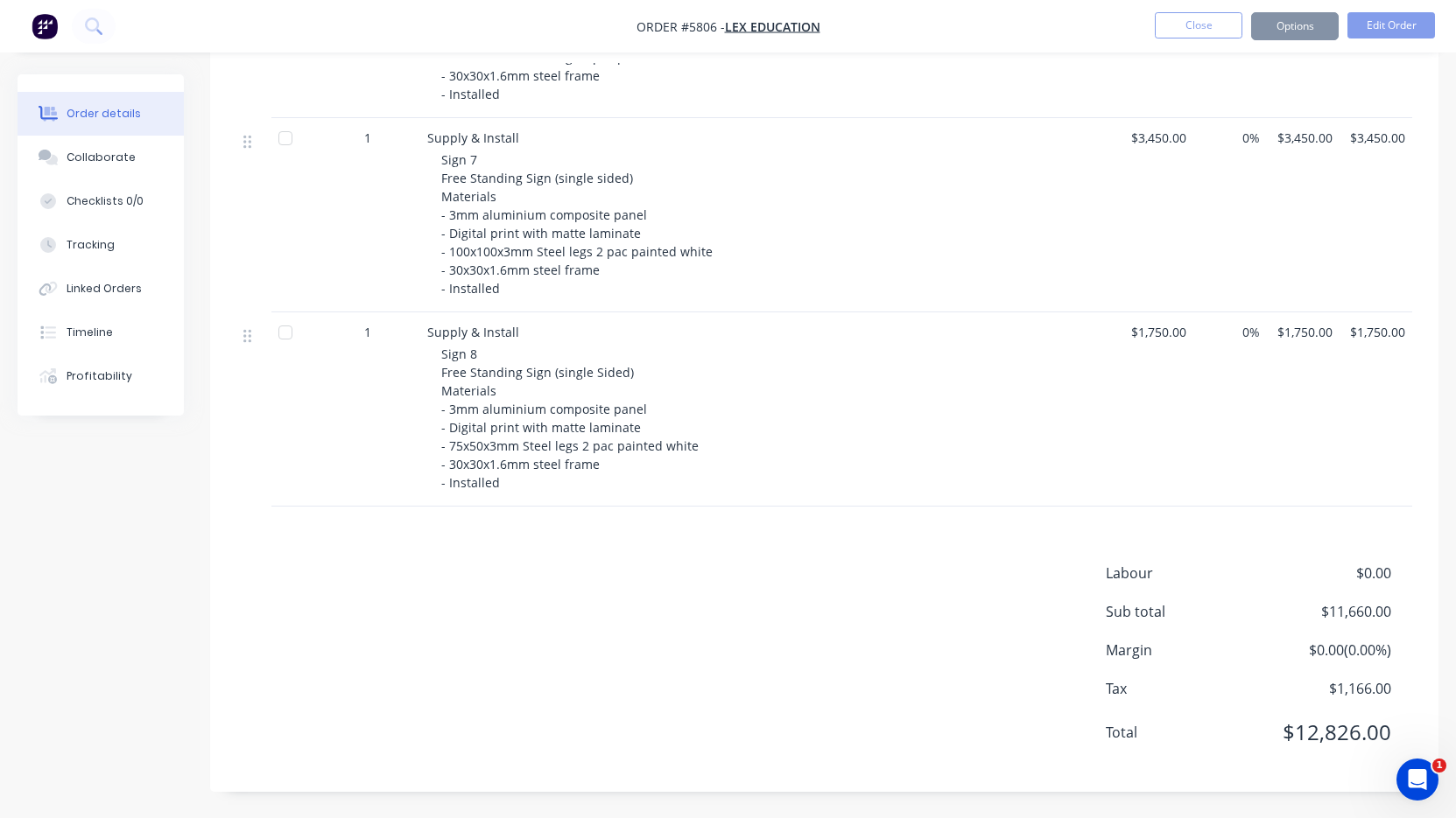
scroll to position [0, 0]
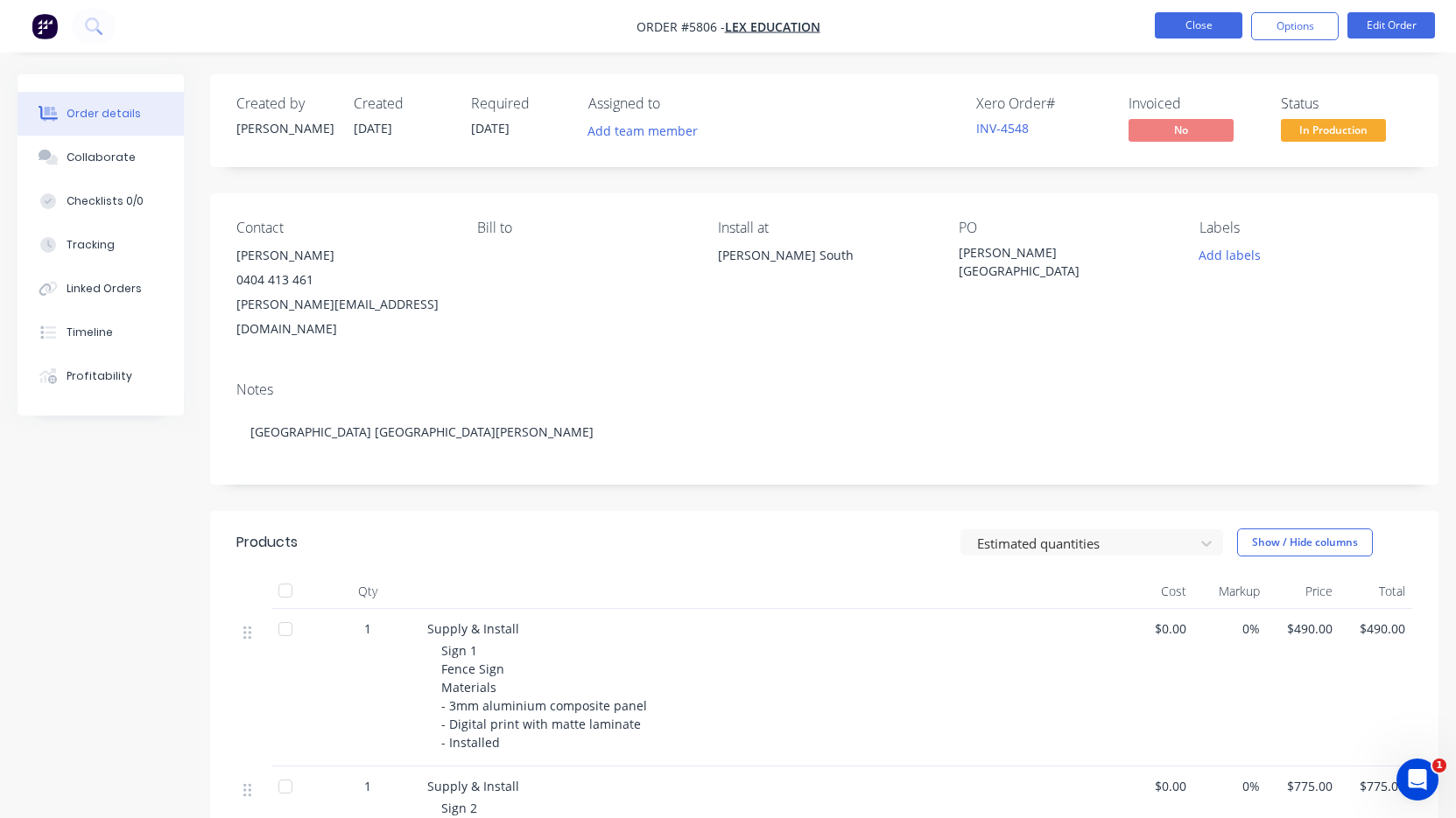
click at [1208, 23] on button "Close" at bounding box center [1198, 26] width 88 height 27
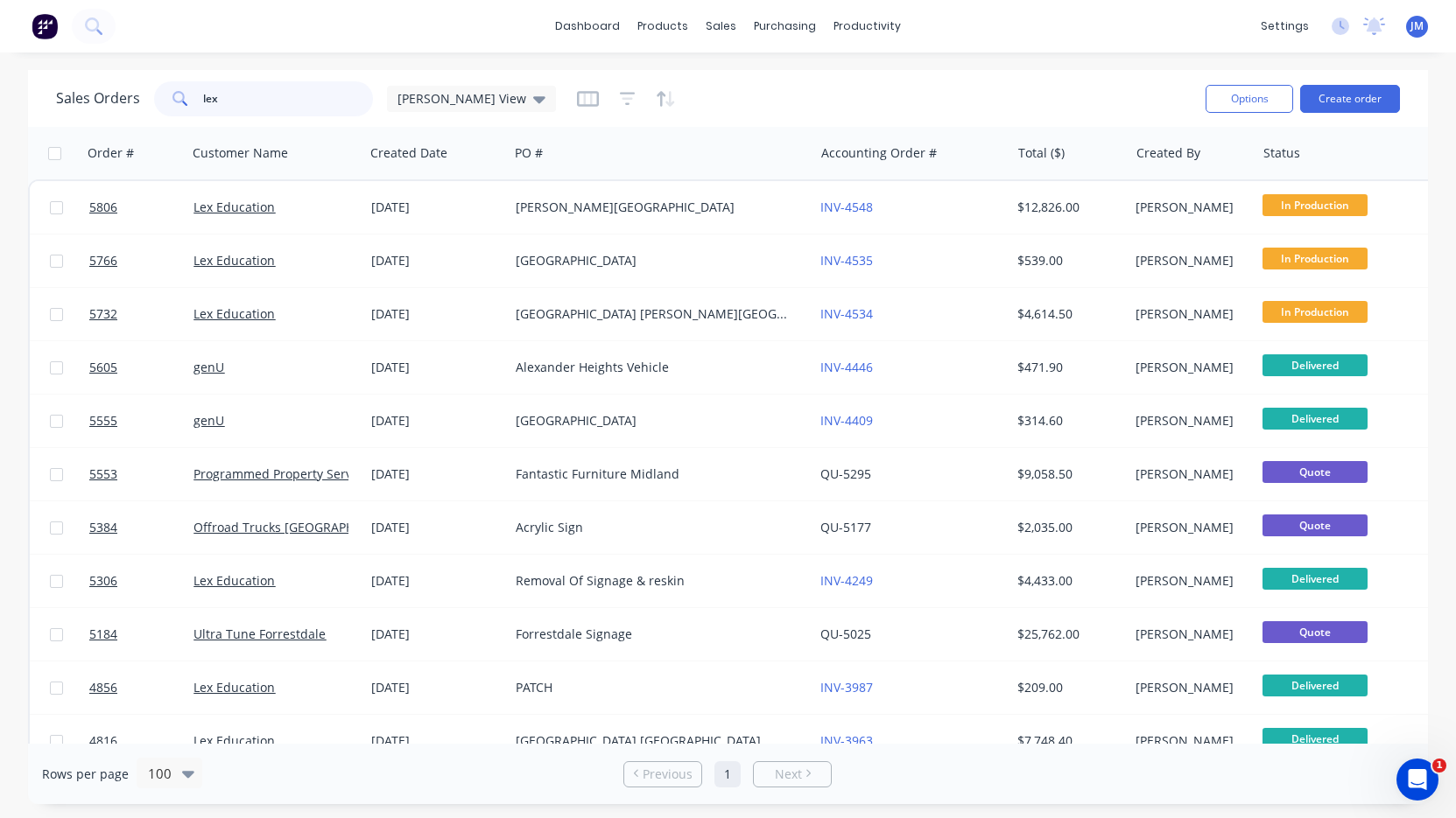
click at [295, 105] on input "lex" at bounding box center [288, 98] width 170 height 35
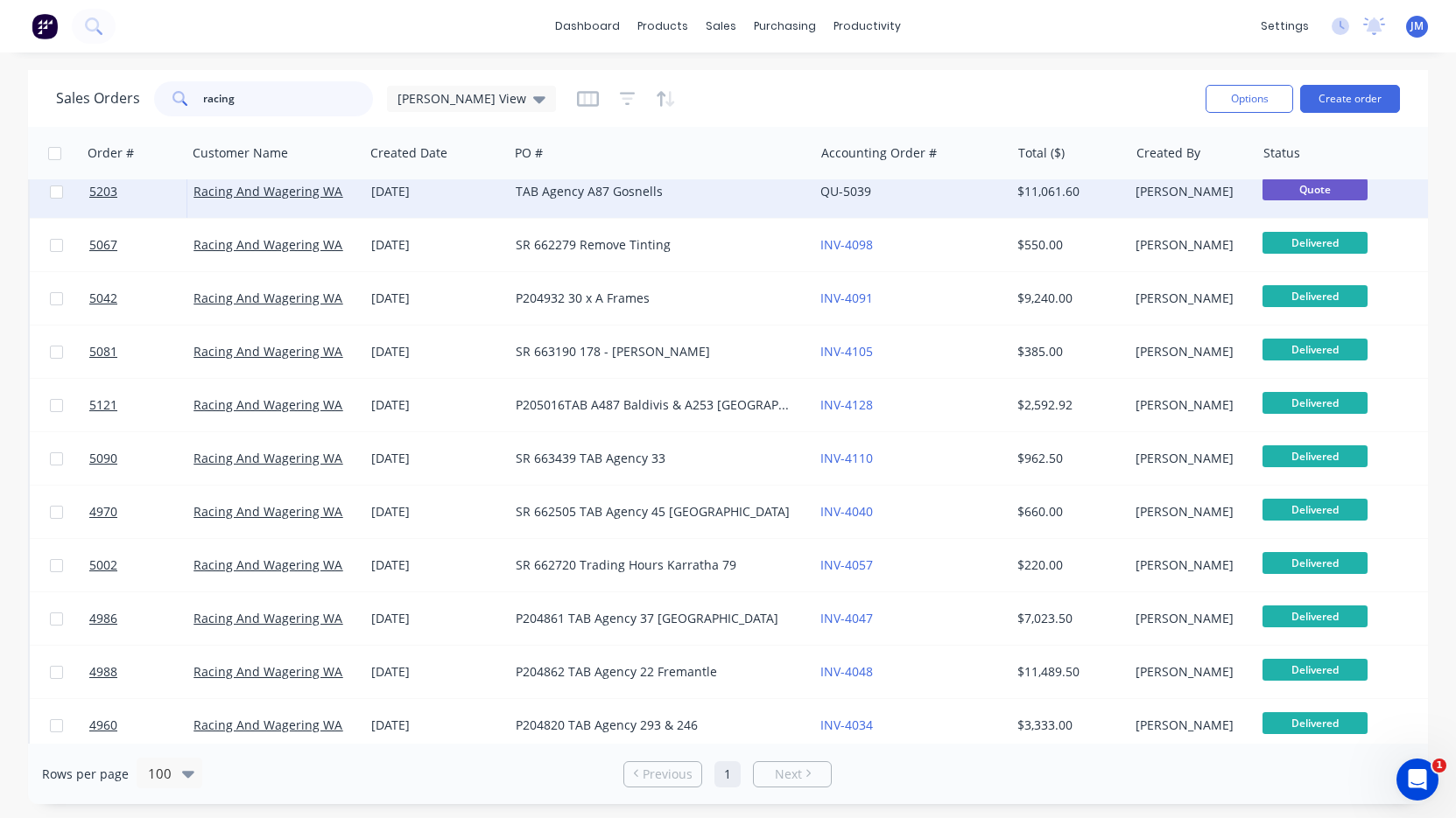
scroll to position [1406, 0]
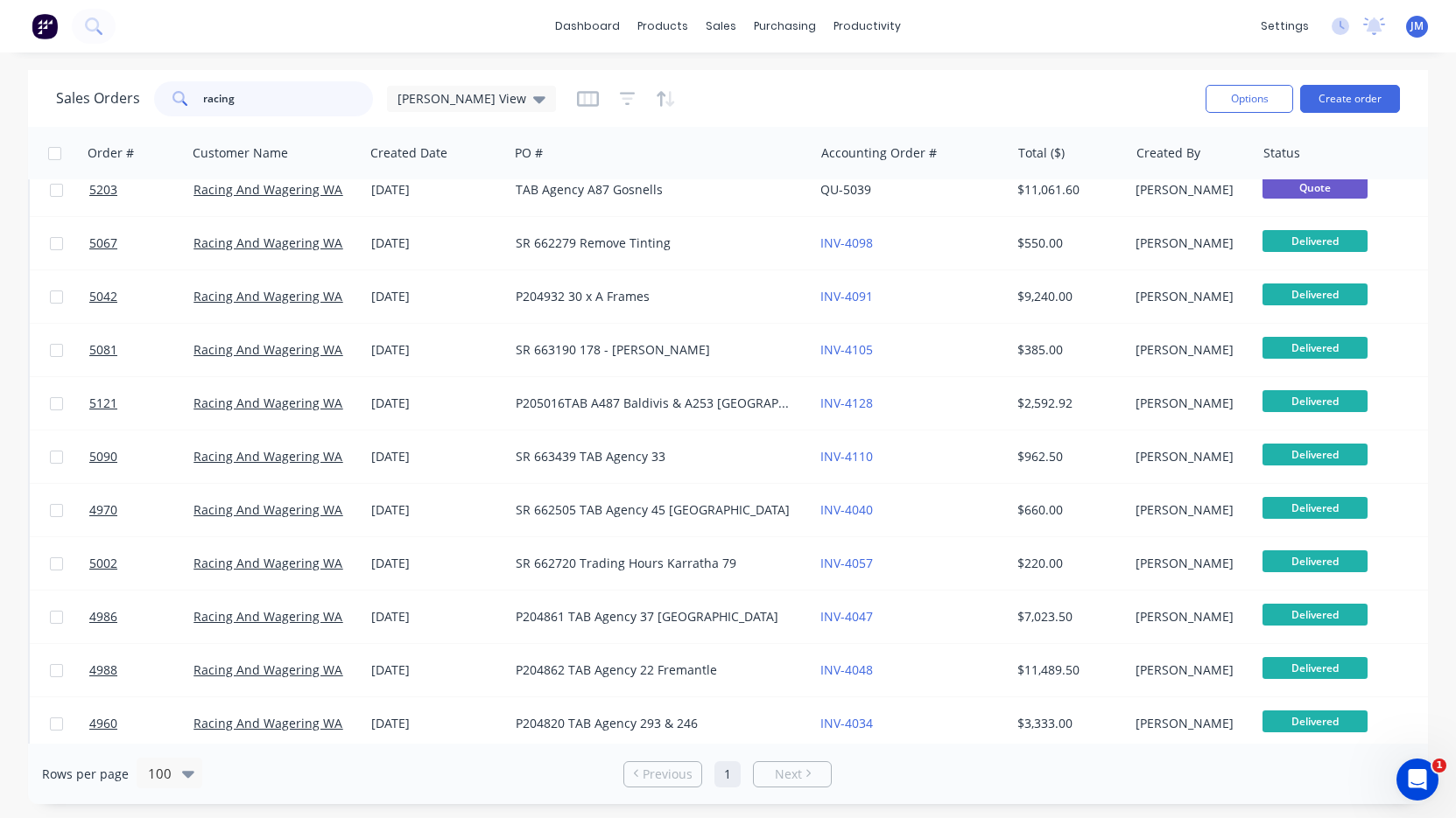
click at [290, 102] on input "racing" at bounding box center [288, 98] width 170 height 35
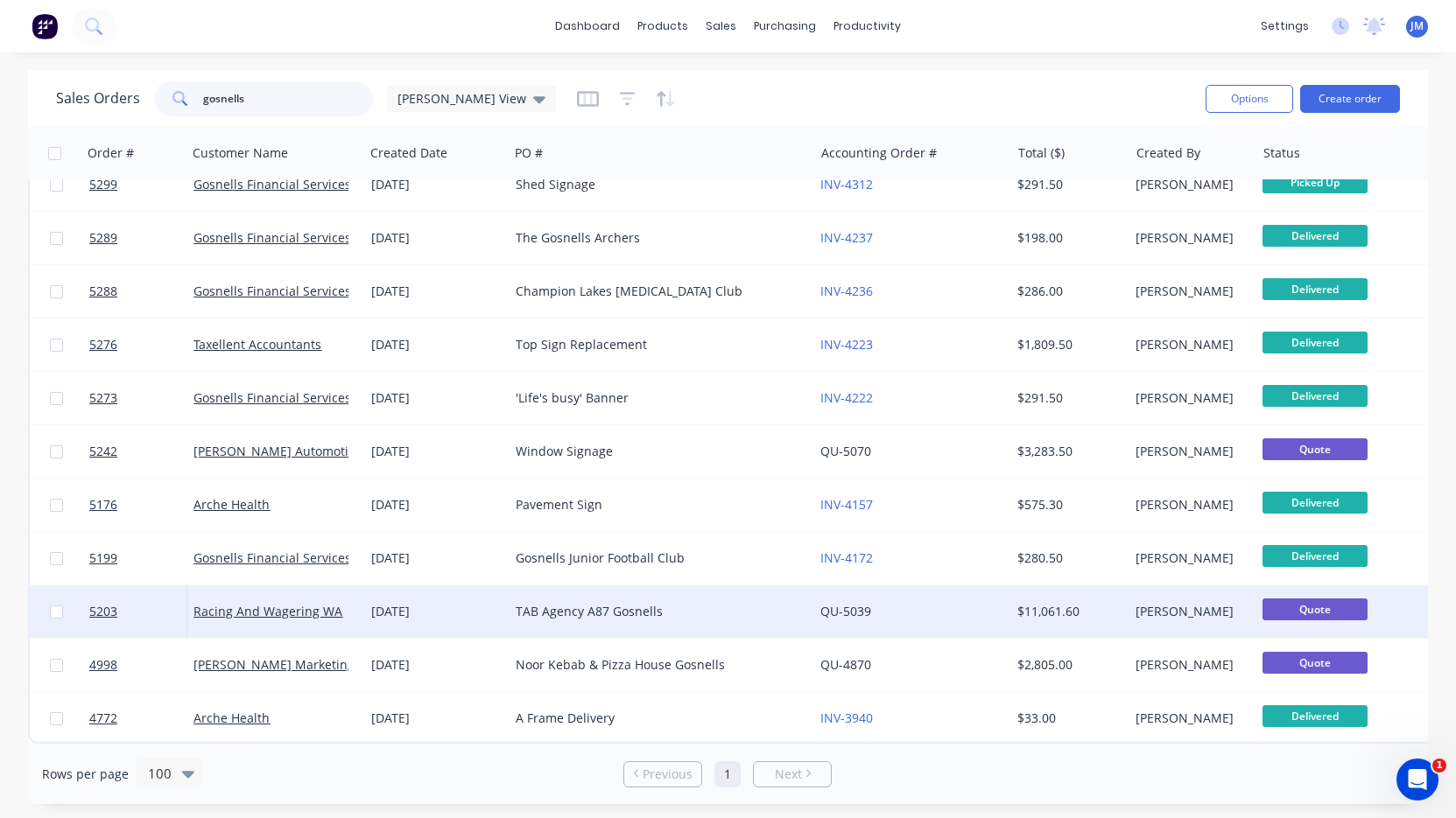
scroll to position [0, 0]
type input "gosnells"
click at [610, 607] on div "TAB Agency A87 Gosnells" at bounding box center [653, 611] width 276 height 17
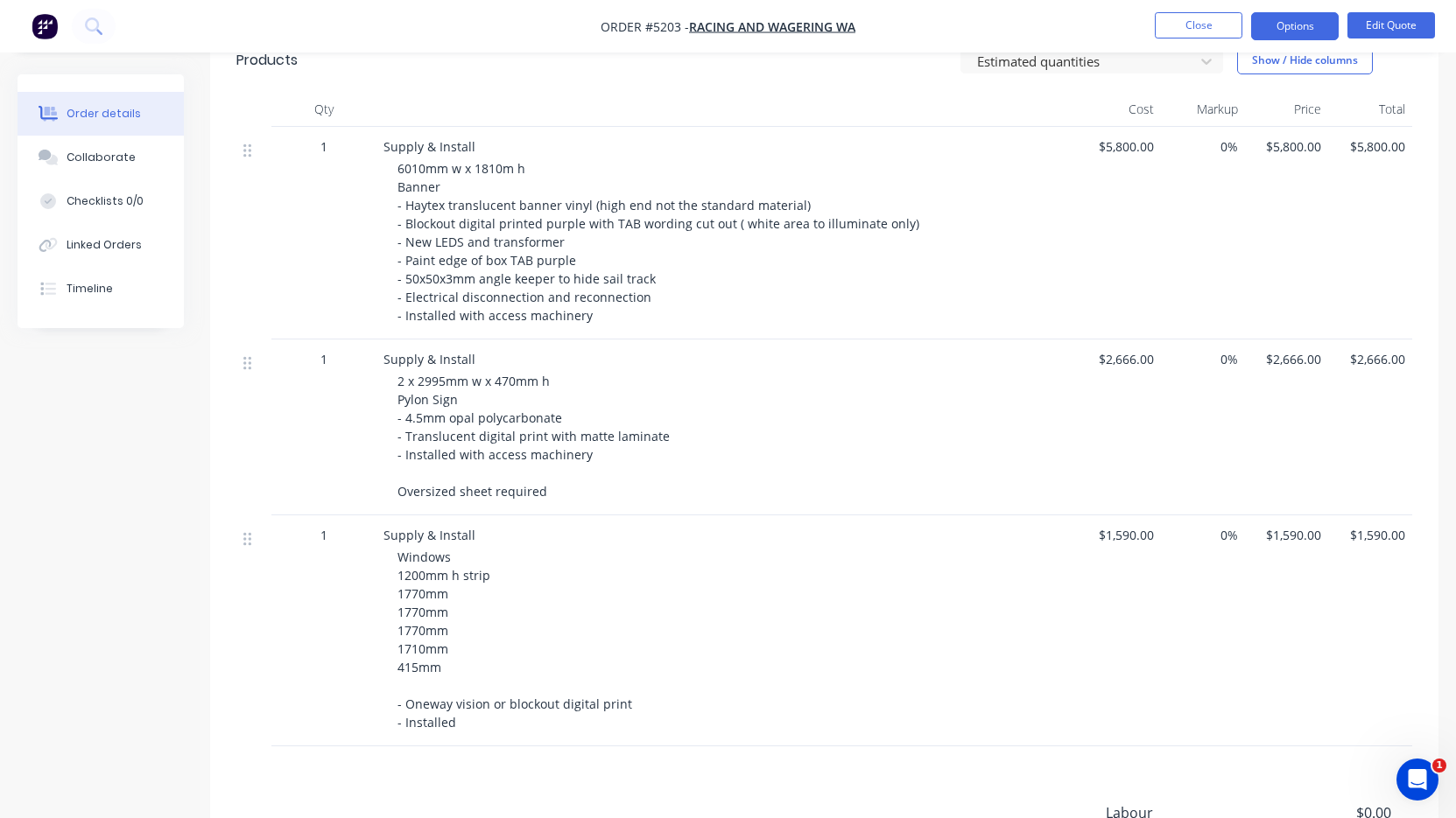
scroll to position [486, 0]
click at [1390, 29] on button "Edit Quote" at bounding box center [1391, 26] width 88 height 27
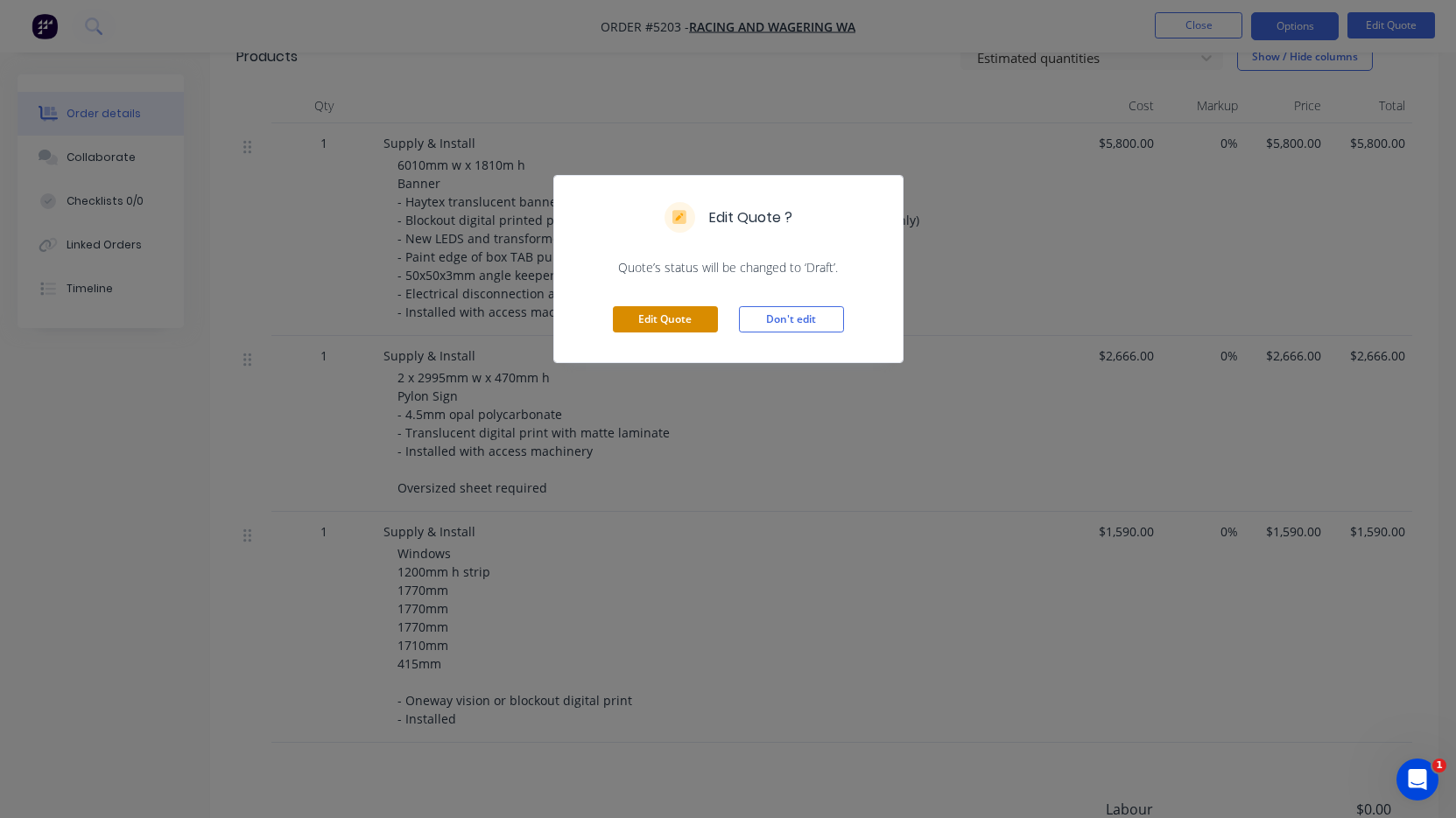
click at [654, 325] on button "Edit Quote" at bounding box center [665, 320] width 105 height 27
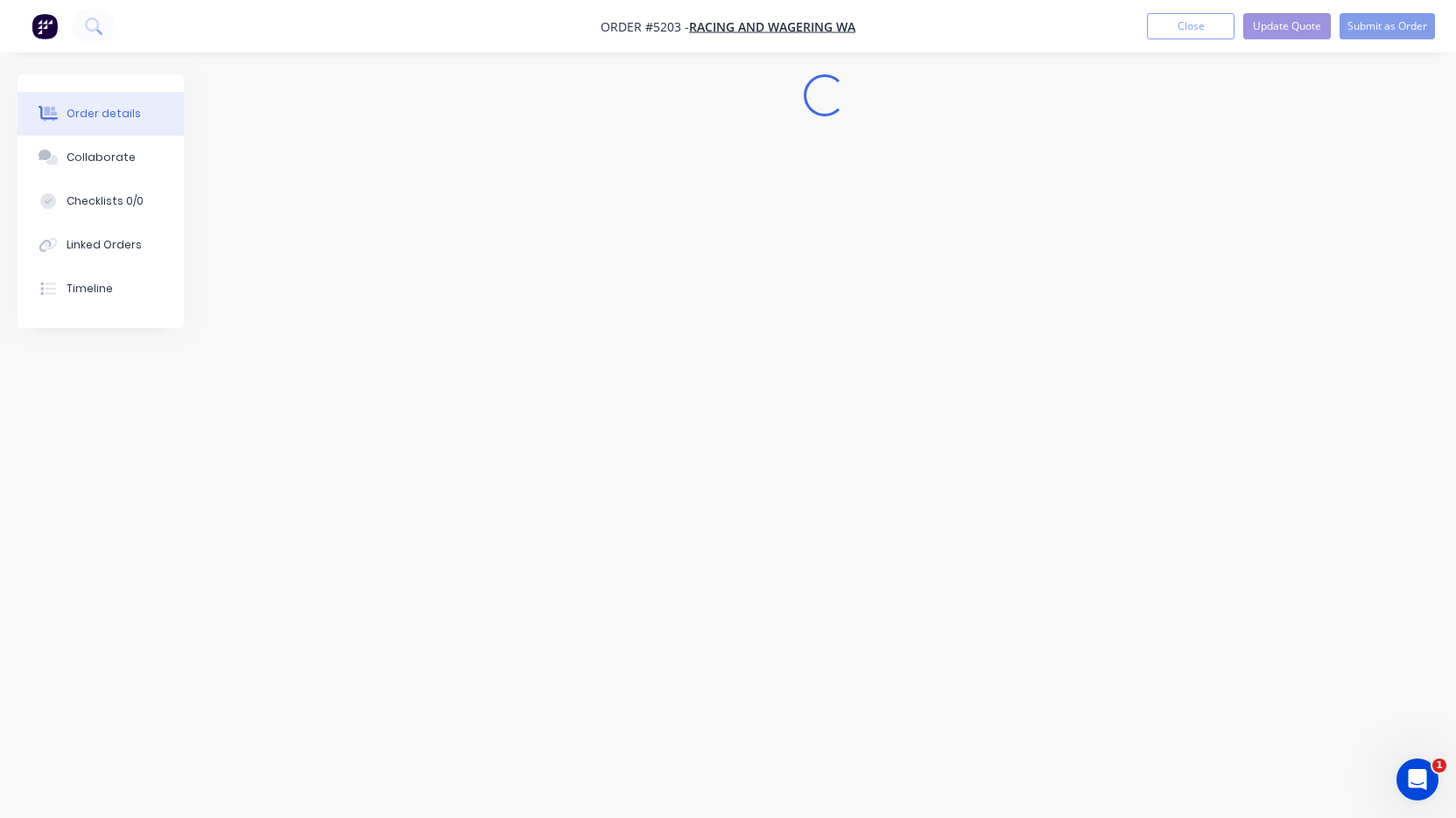
scroll to position [0, 0]
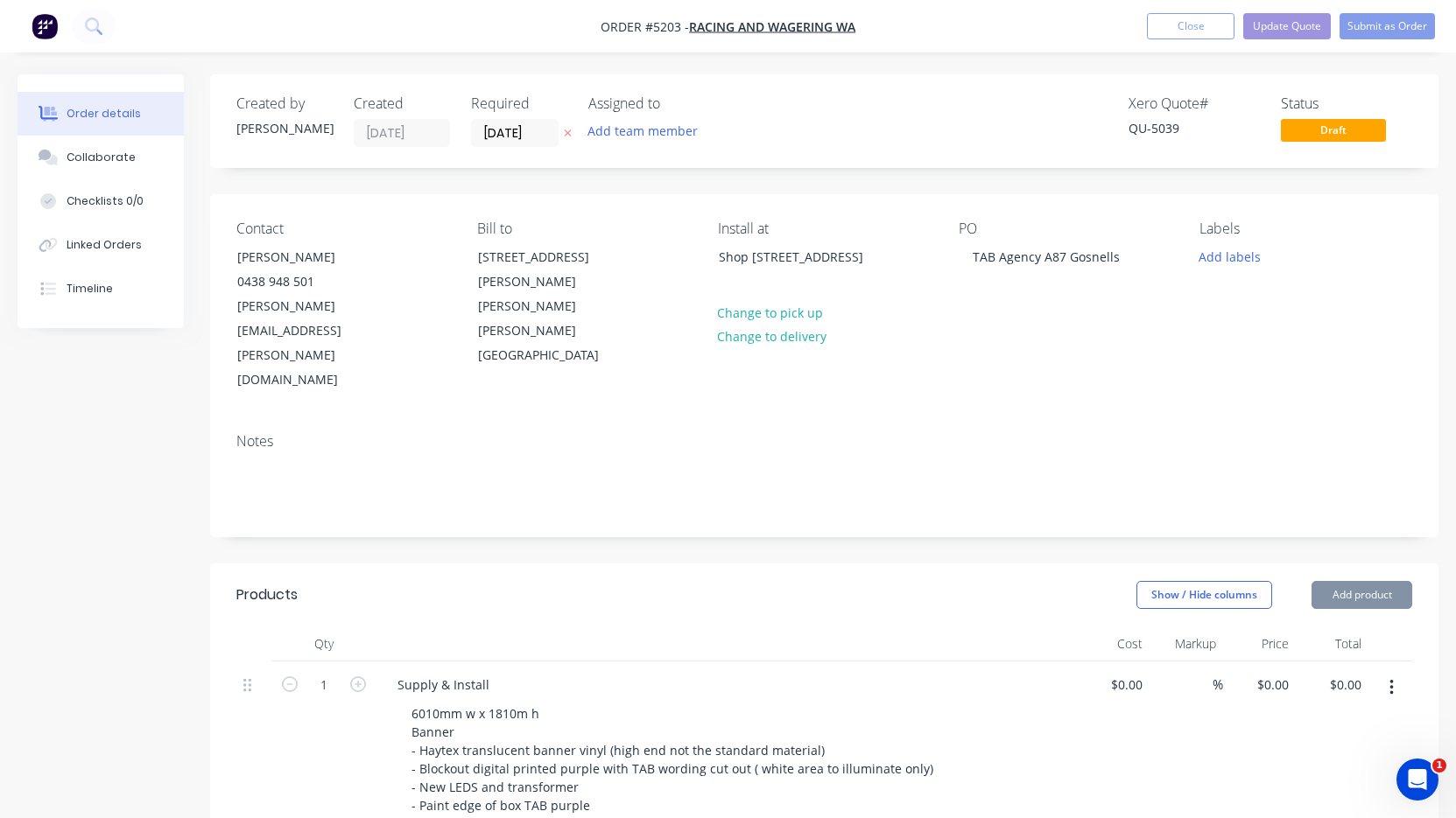
type input "$5,800.00"
type input "$2,666.00"
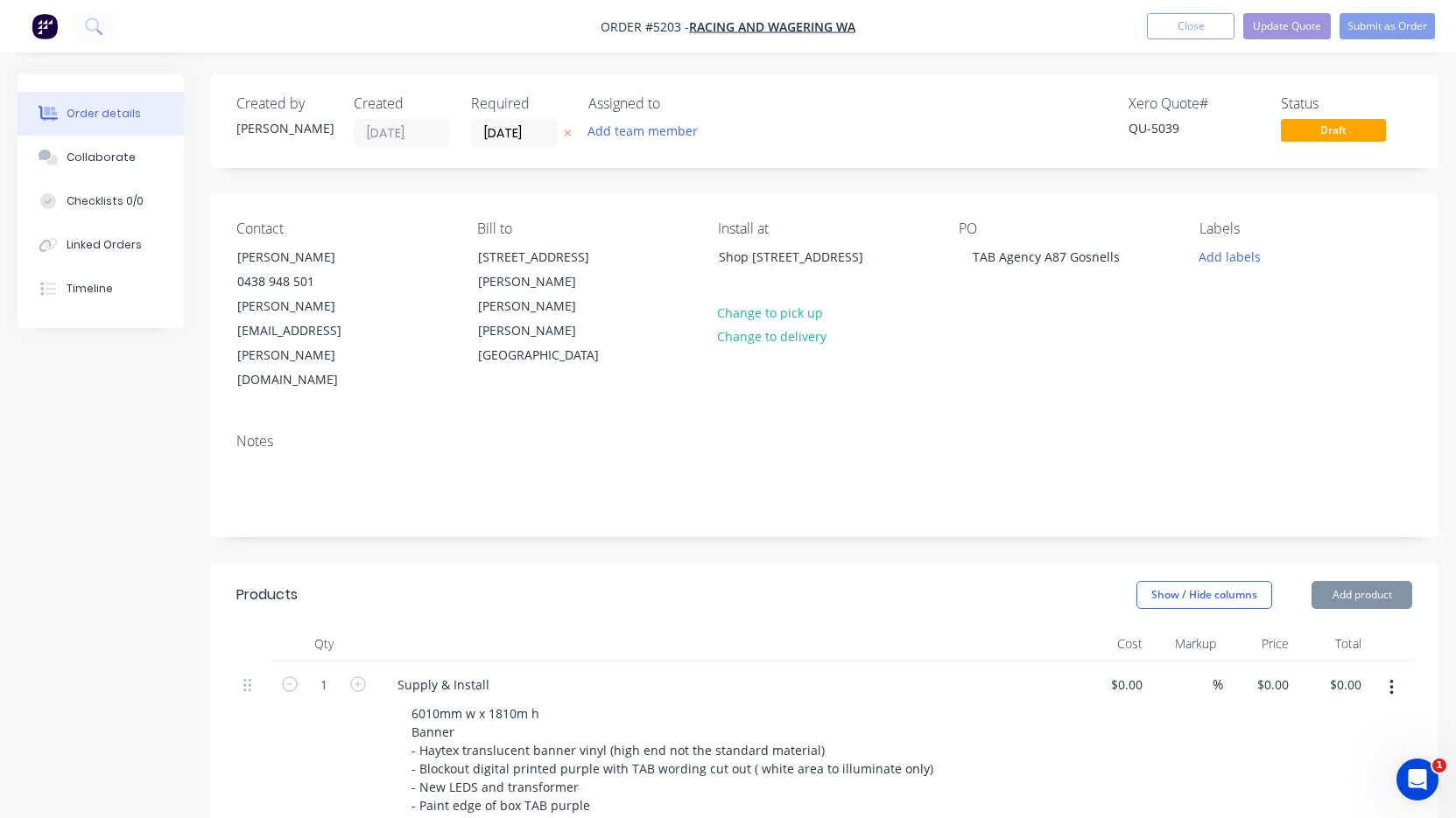
type input "$2,666.00"
type input "$1,590.00"
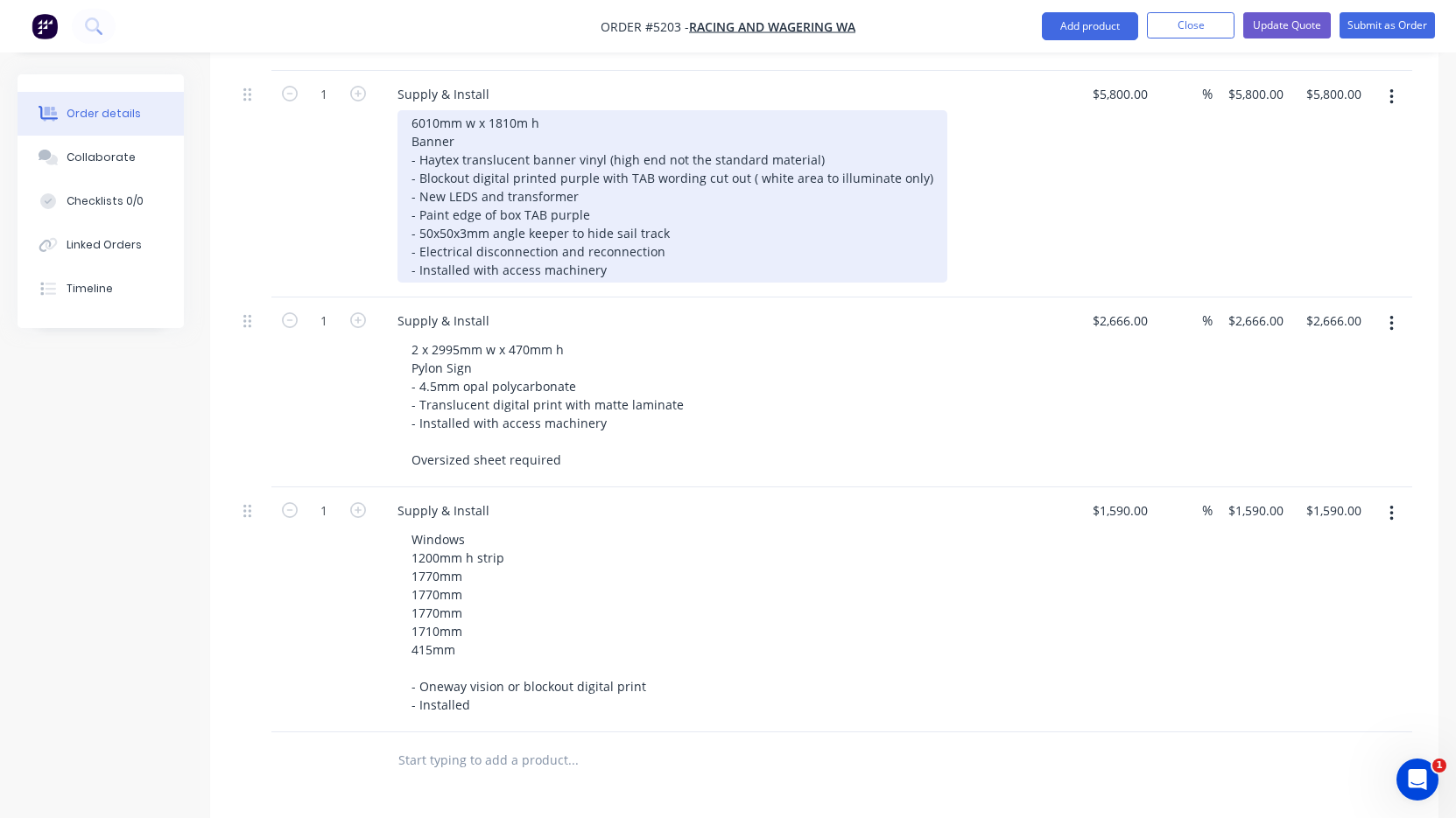
scroll to position [600, 0]
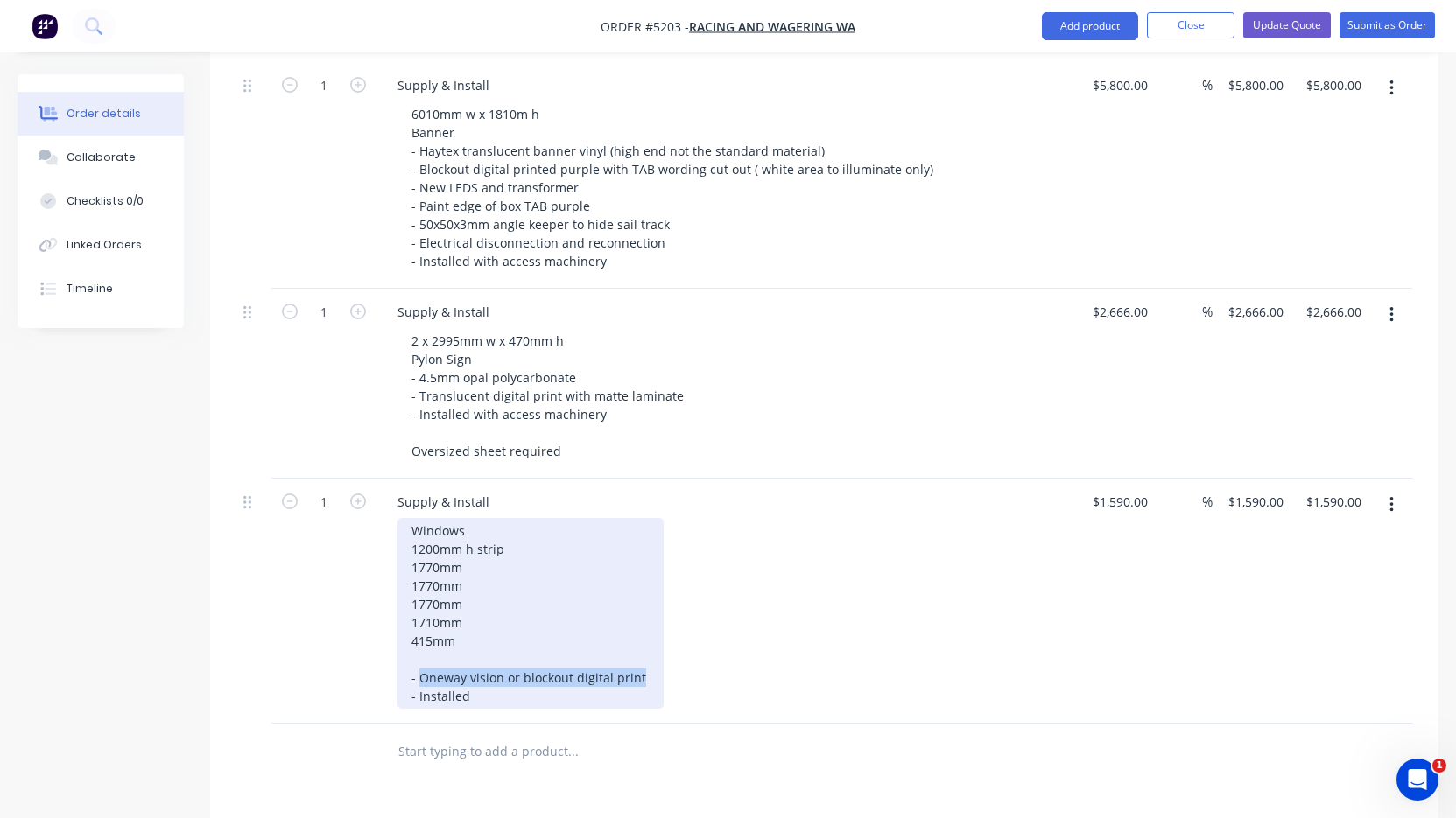
drag, startPoint x: 418, startPoint y: 627, endPoint x: 637, endPoint y: 633, distance: 219.1
click at [637, 633] on div "Windows 1200mm h strip 1770mm 1770mm 1770mm 1710mm 415mm - Oneway vision or blo…" at bounding box center [529, 613] width 266 height 190
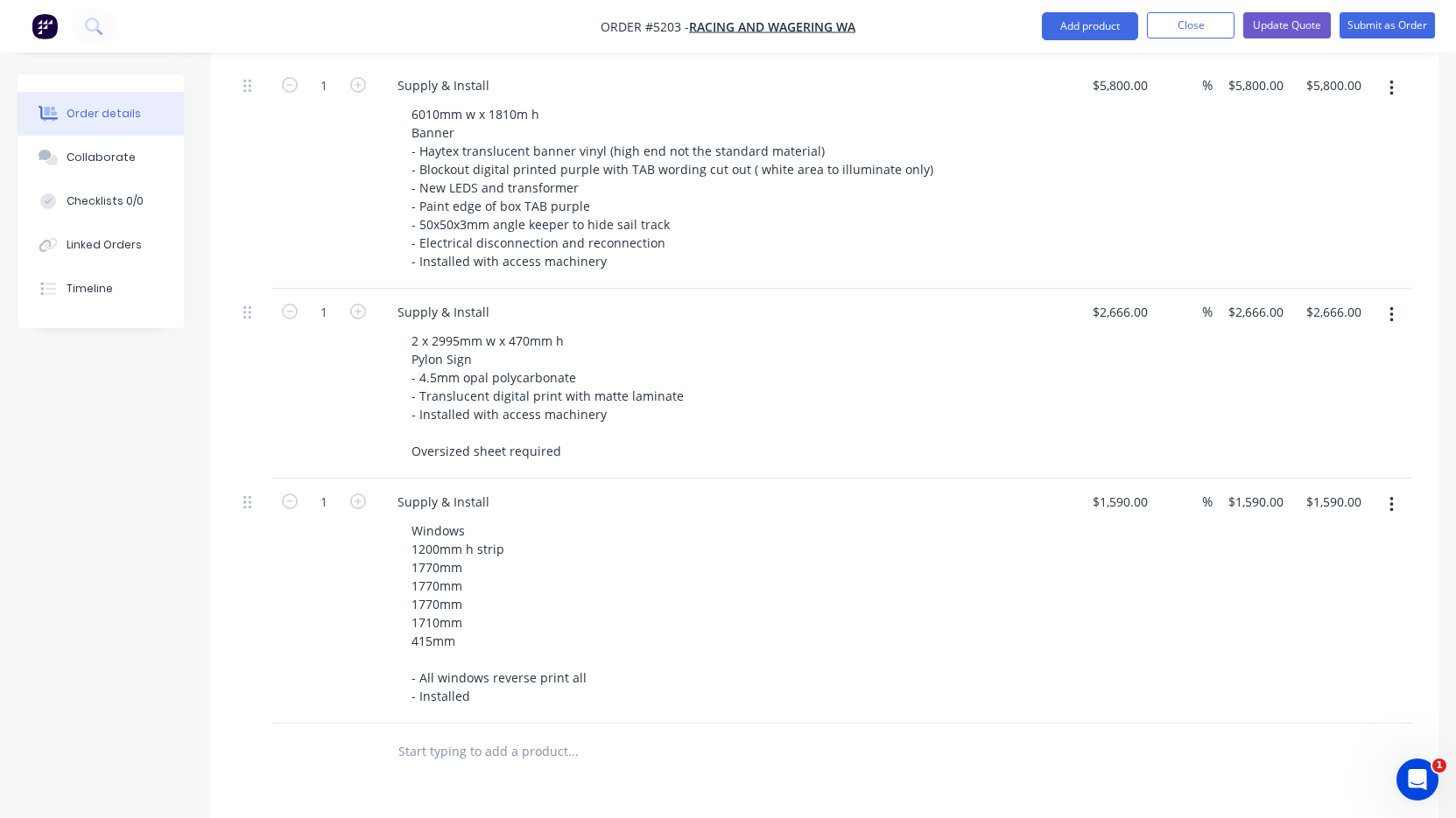
click at [196, 1] on nav "Order #5203 - Racing And Wagering WA Add product Close Update Quote Submit as O…" at bounding box center [728, 26] width 1456 height 52
